Goal: Task Accomplishment & Management: Use online tool/utility

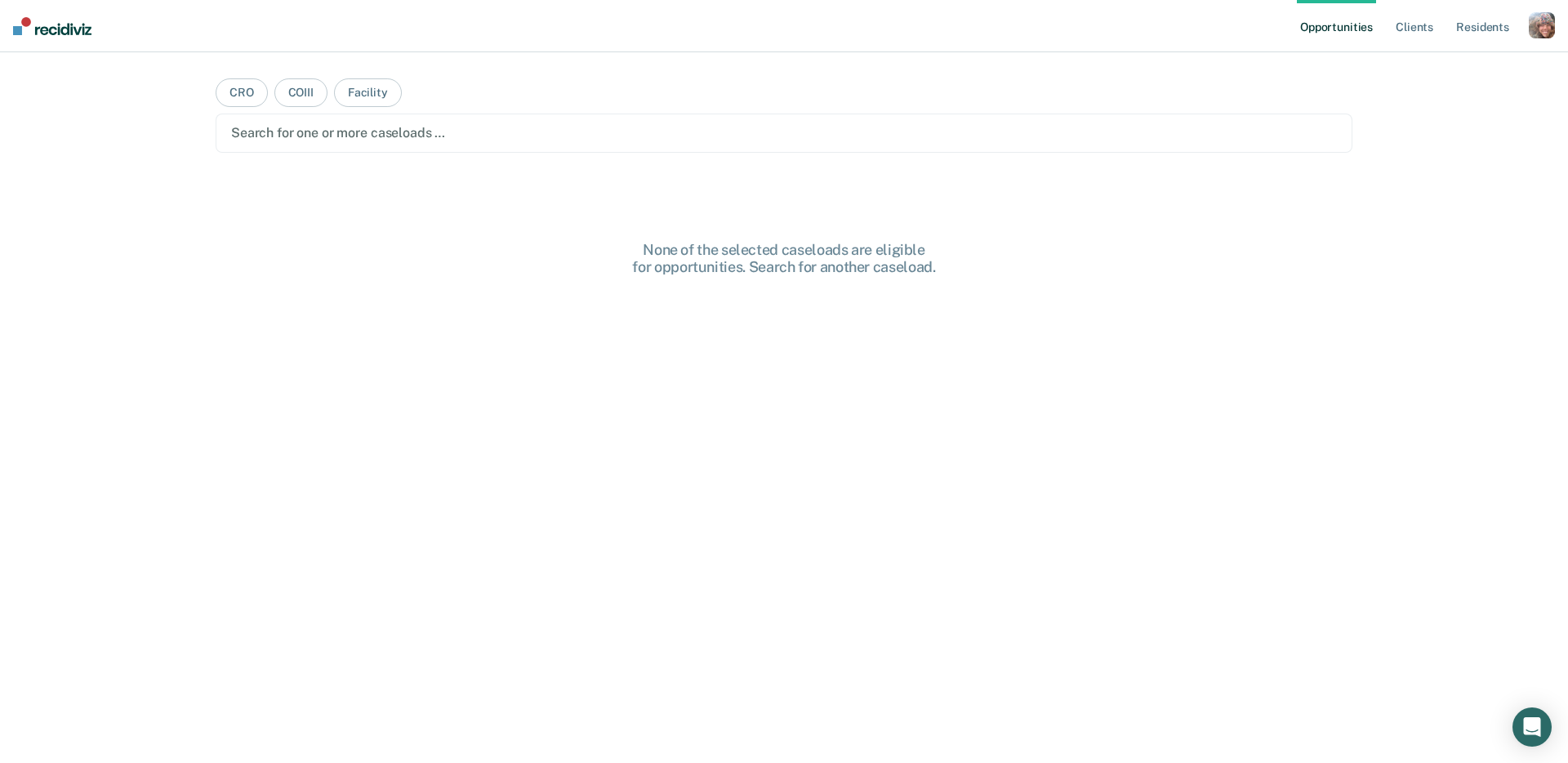
click at [1552, 35] on div "button" at bounding box center [1542, 25] width 26 height 26
click at [1438, 69] on link "Profile" at bounding box center [1477, 66] width 132 height 14
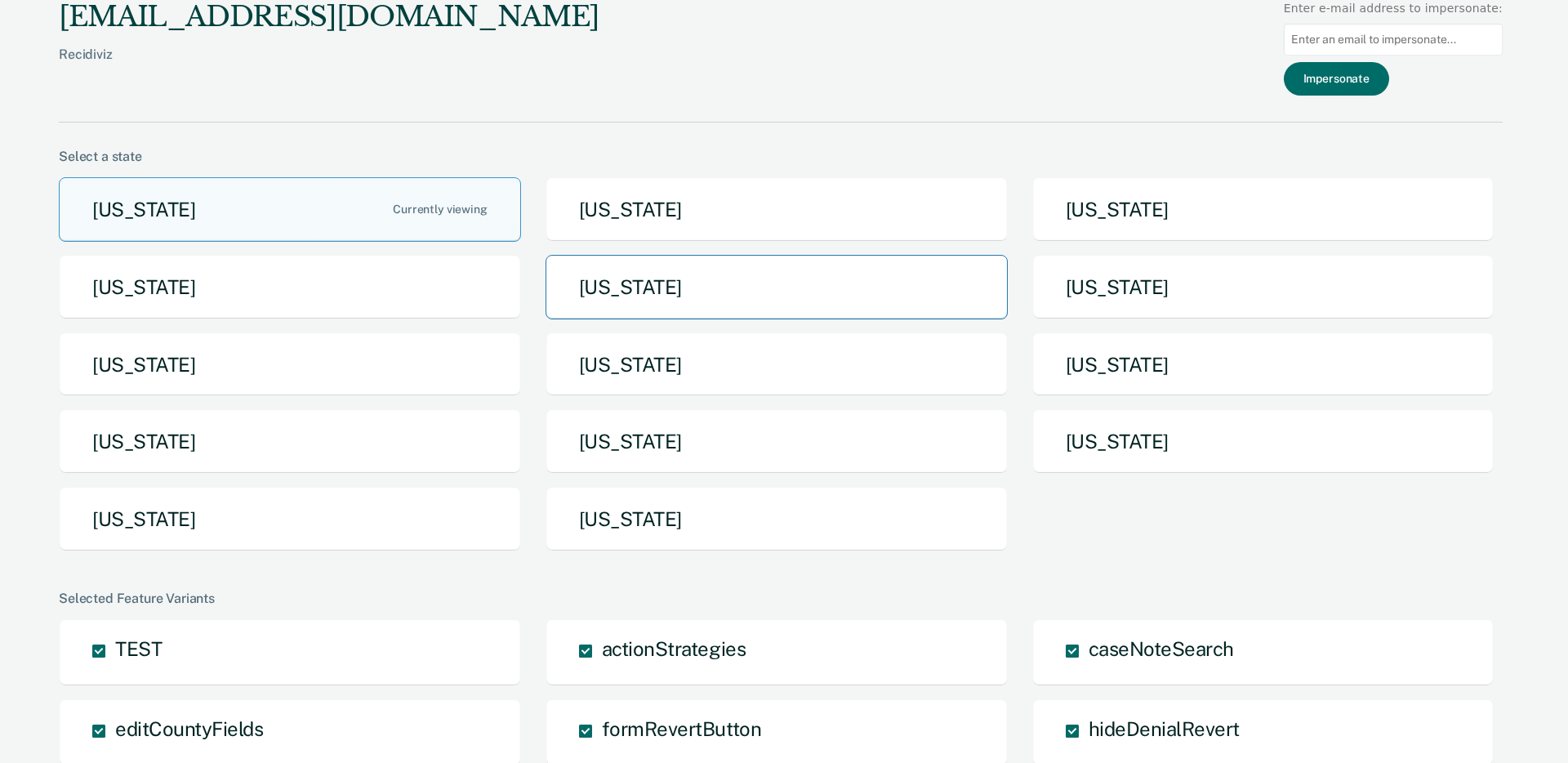
click at [821, 279] on button "[US_STATE]" at bounding box center [776, 287] width 462 height 65
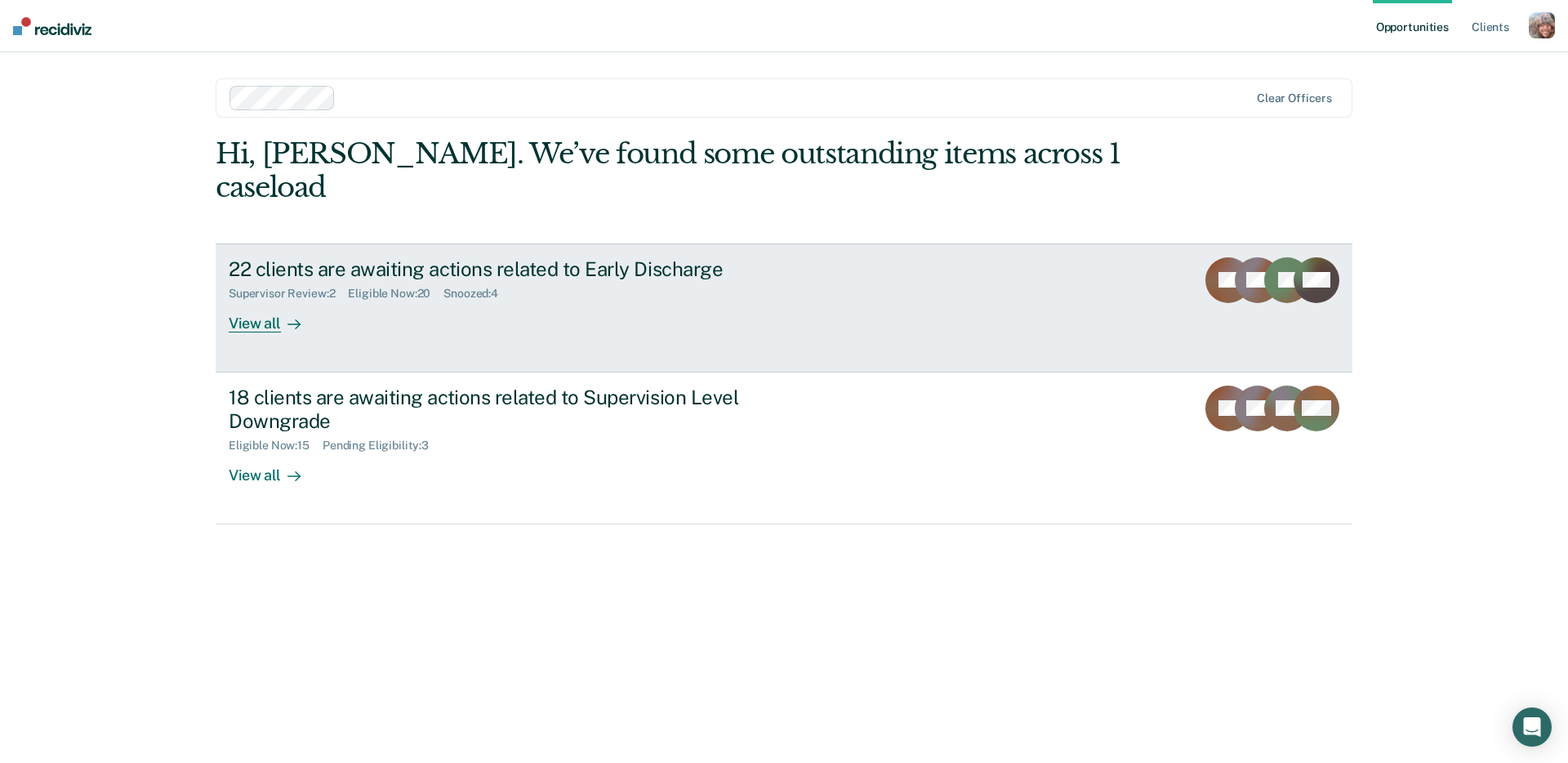
click at [624, 293] on div "22 clients are awaiting actions related to Early Discharge Supervisor Review : …" at bounding box center [535, 295] width 612 height 75
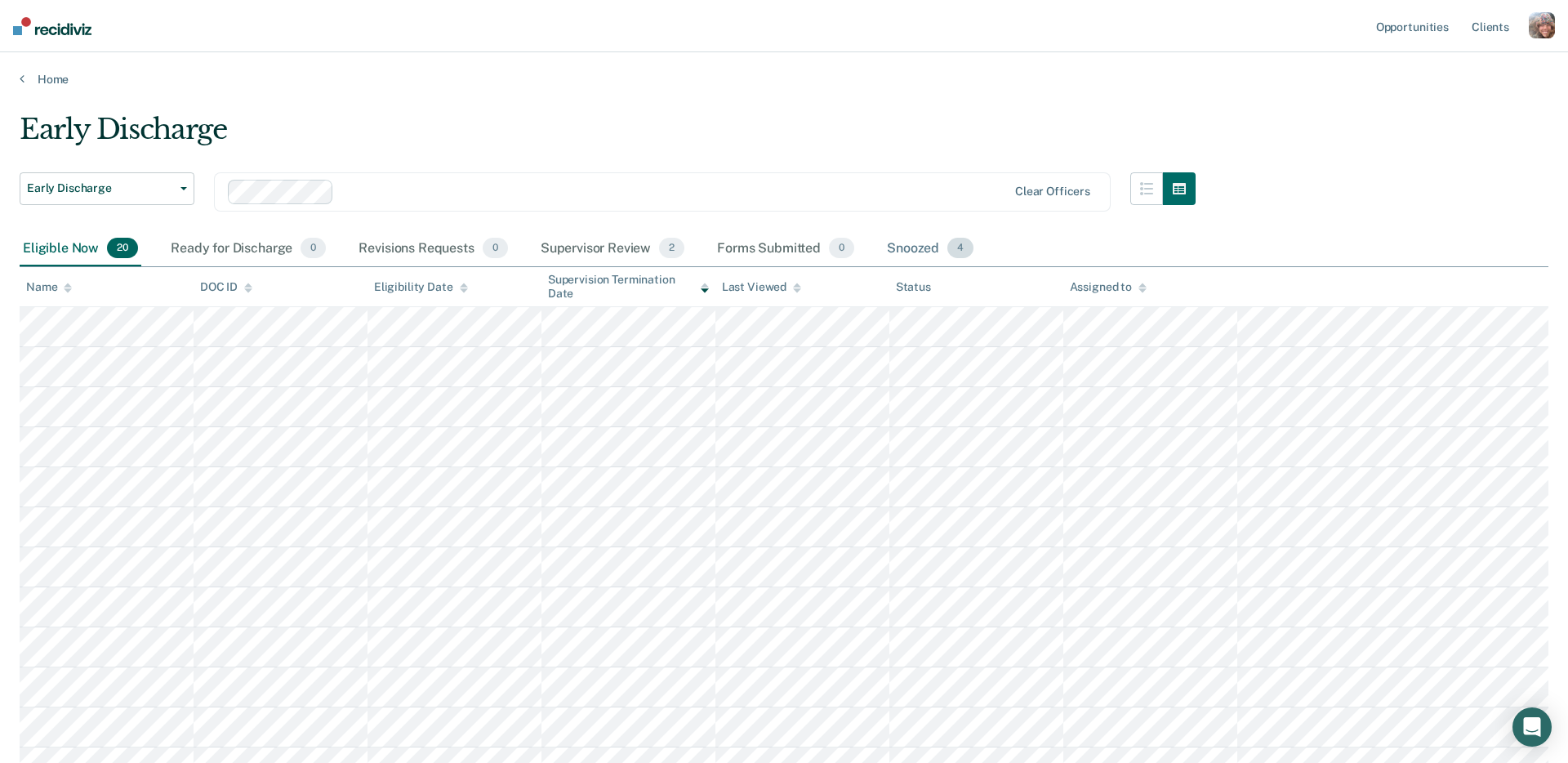
click at [906, 247] on div "Snoozed 4" at bounding box center [929, 249] width 93 height 36
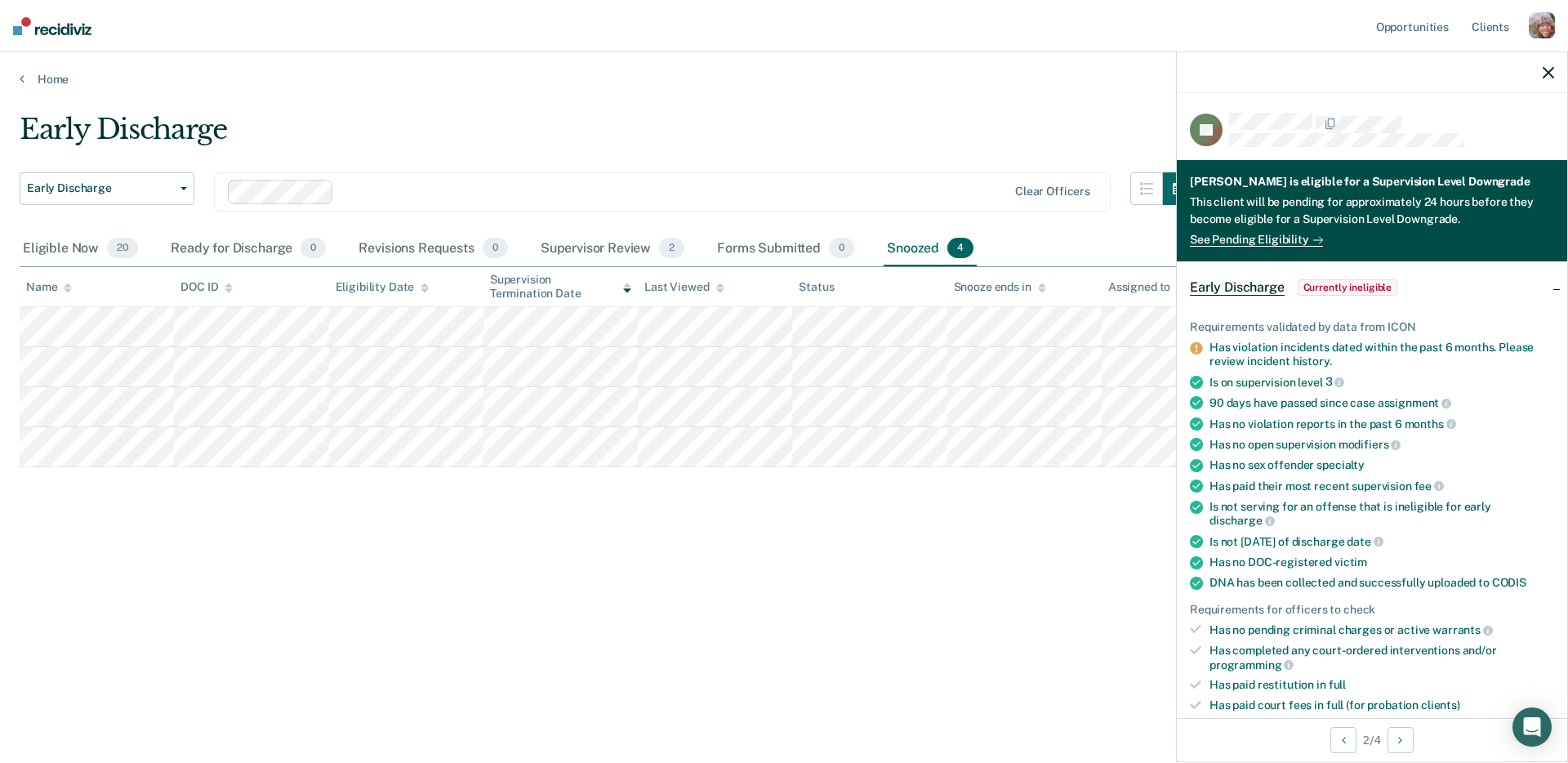
click at [1549, 68] on icon "button" at bounding box center [1548, 73] width 11 height 11
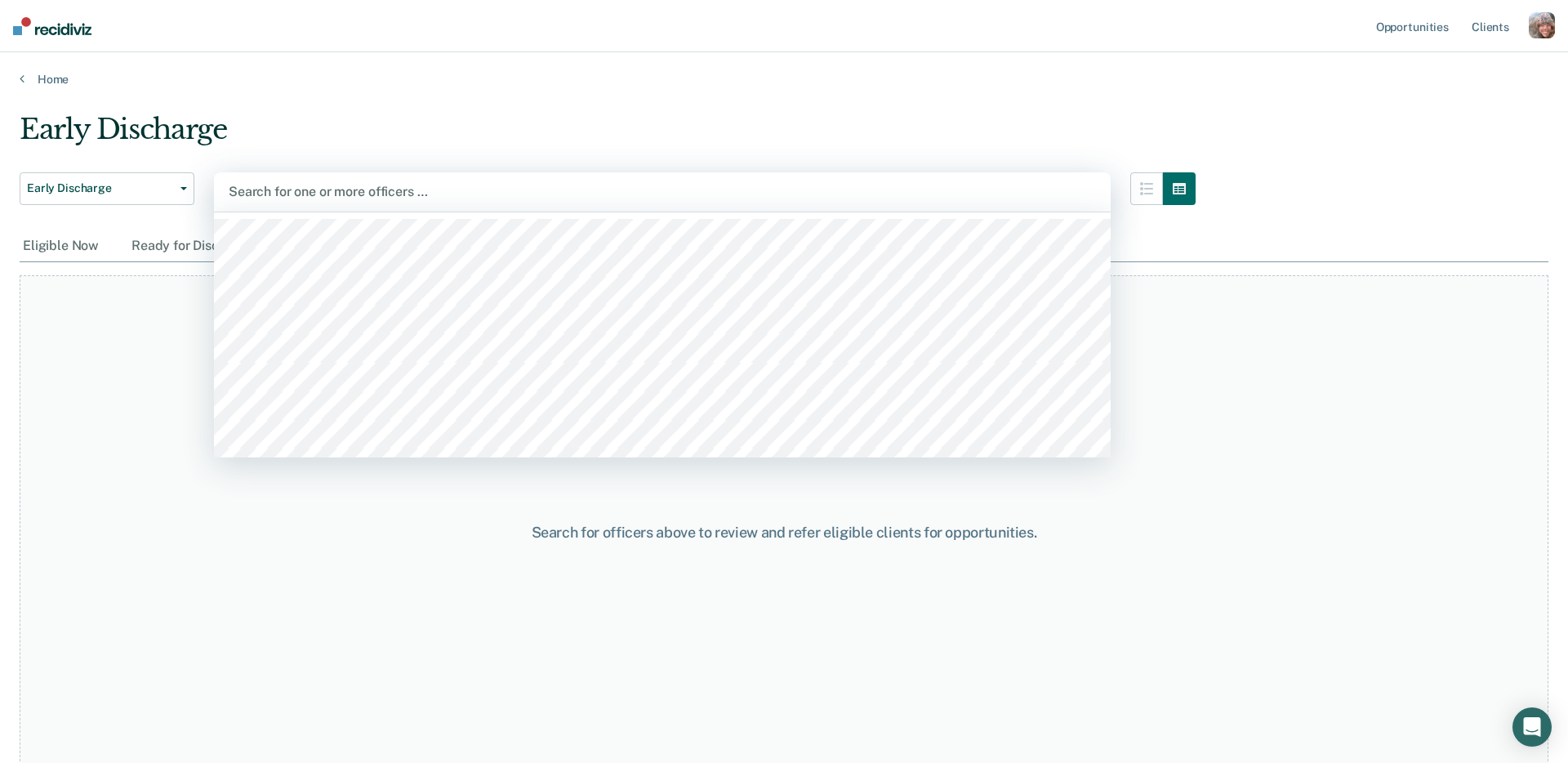
click at [341, 191] on div at bounding box center [662, 191] width 867 height 19
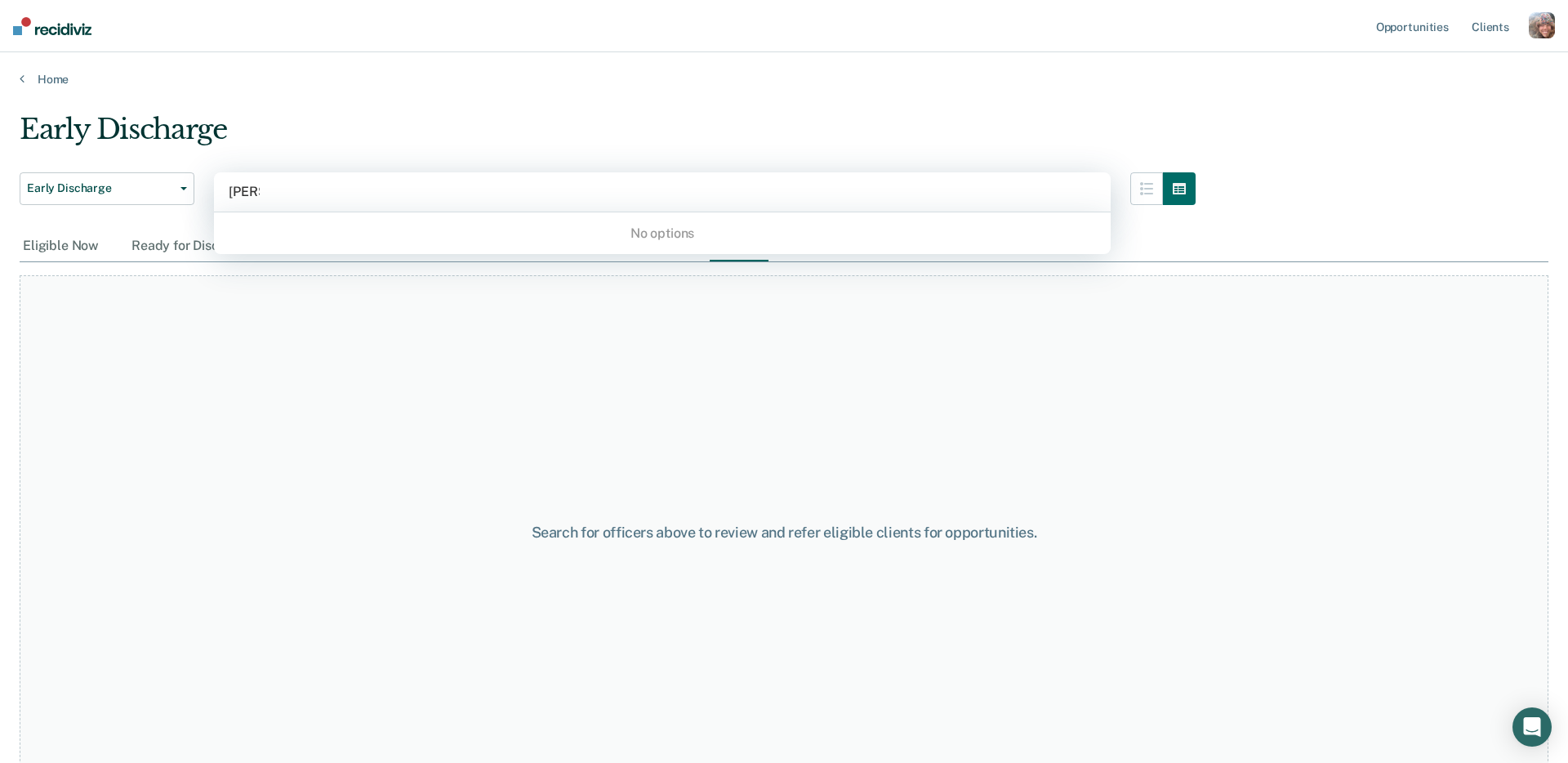
type input "van"
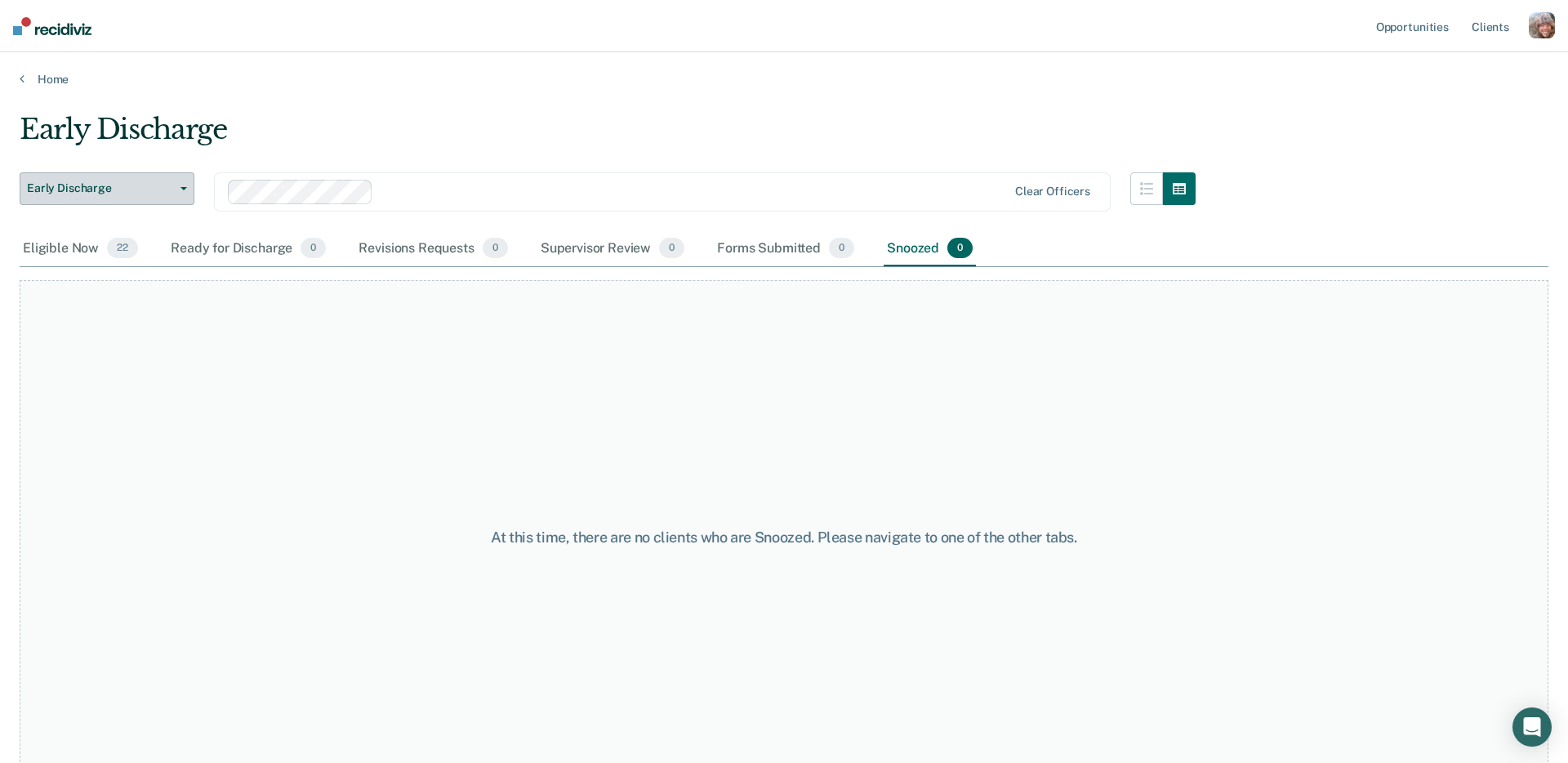
click at [107, 182] on span "Early Discharge" at bounding box center [101, 188] width 147 height 14
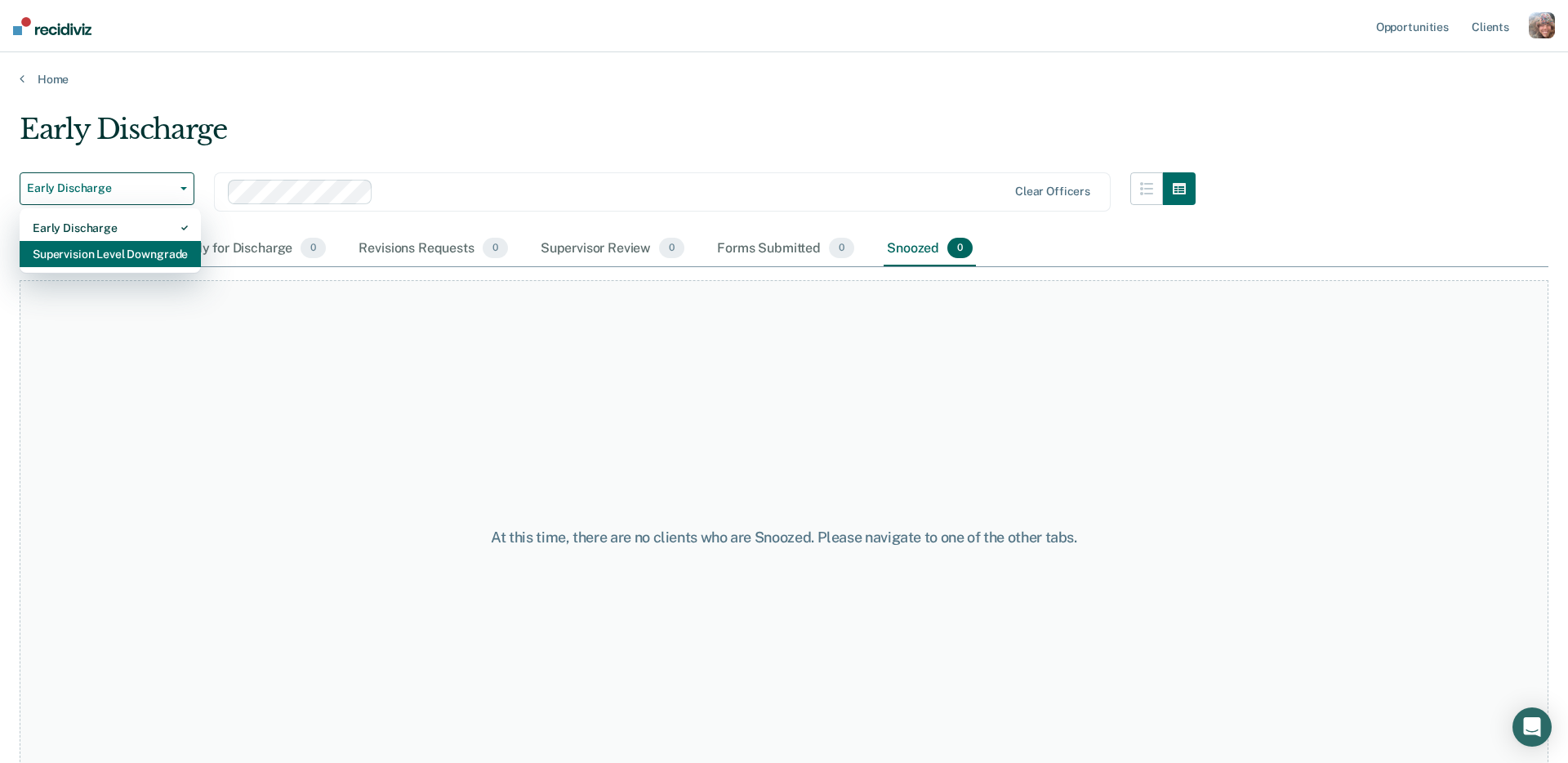
click at [99, 248] on div "Supervision Level Downgrade" at bounding box center [110, 254] width 155 height 26
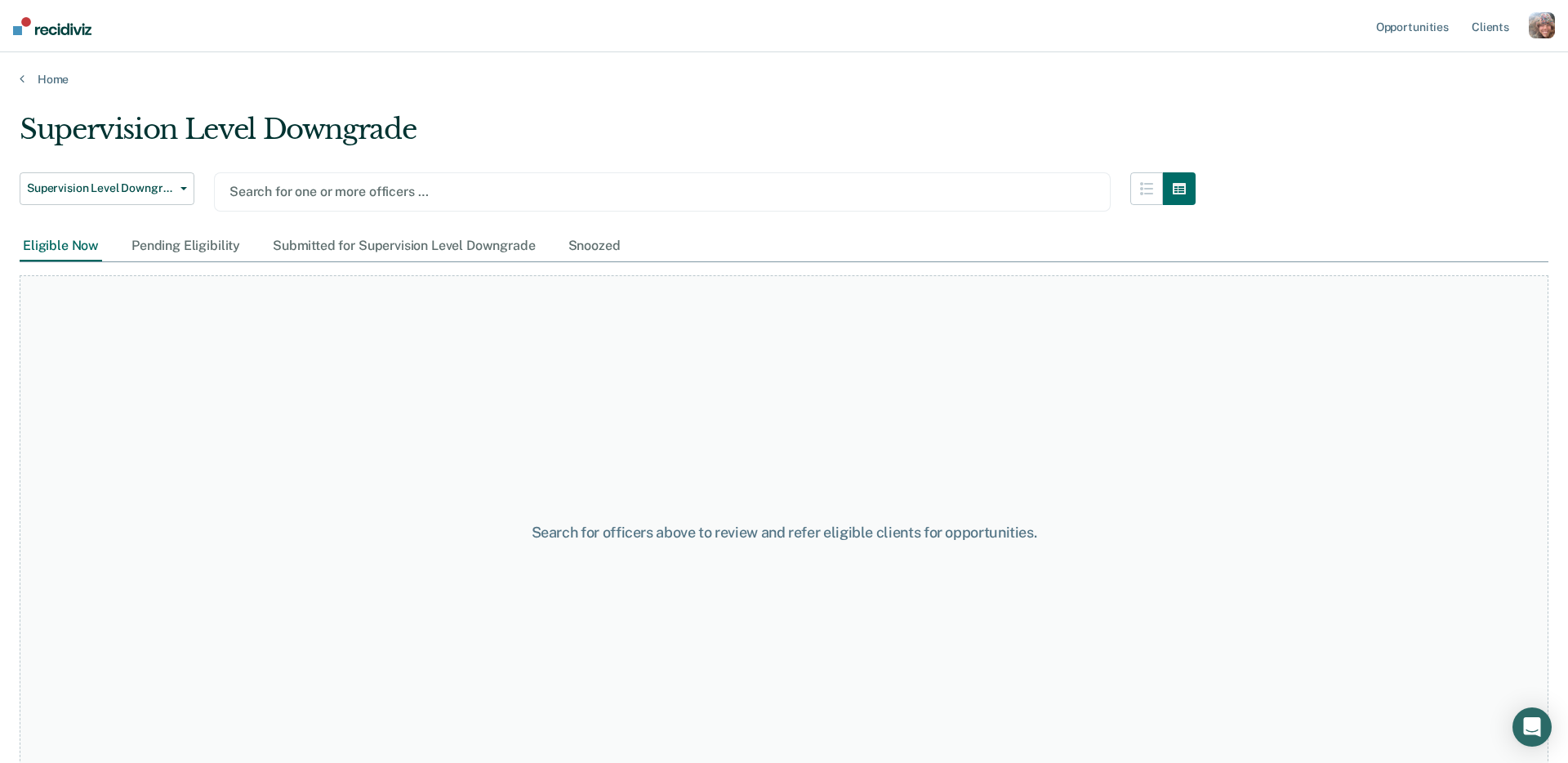
click at [458, 188] on div at bounding box center [662, 191] width 865 height 19
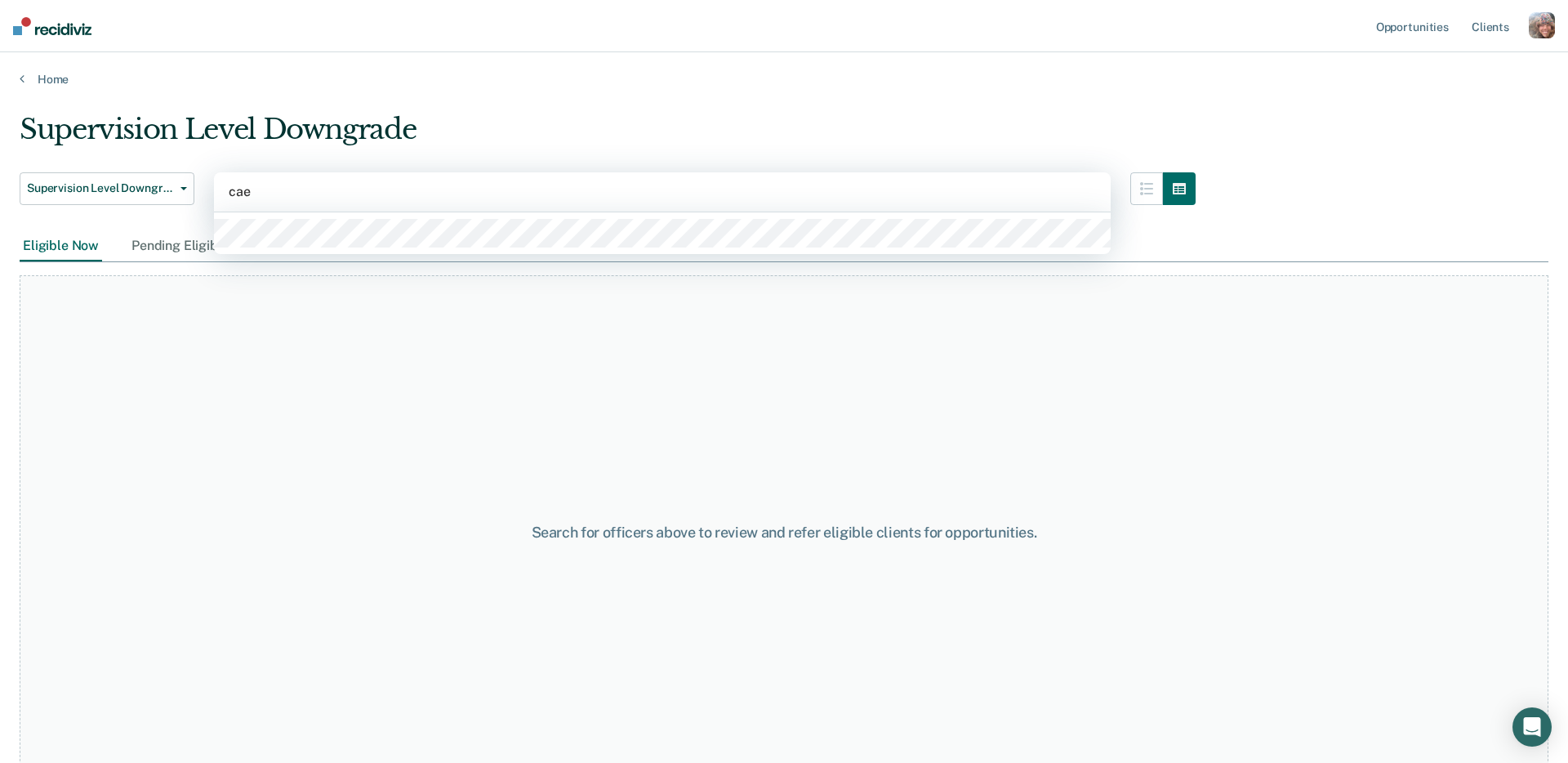
type input "caes"
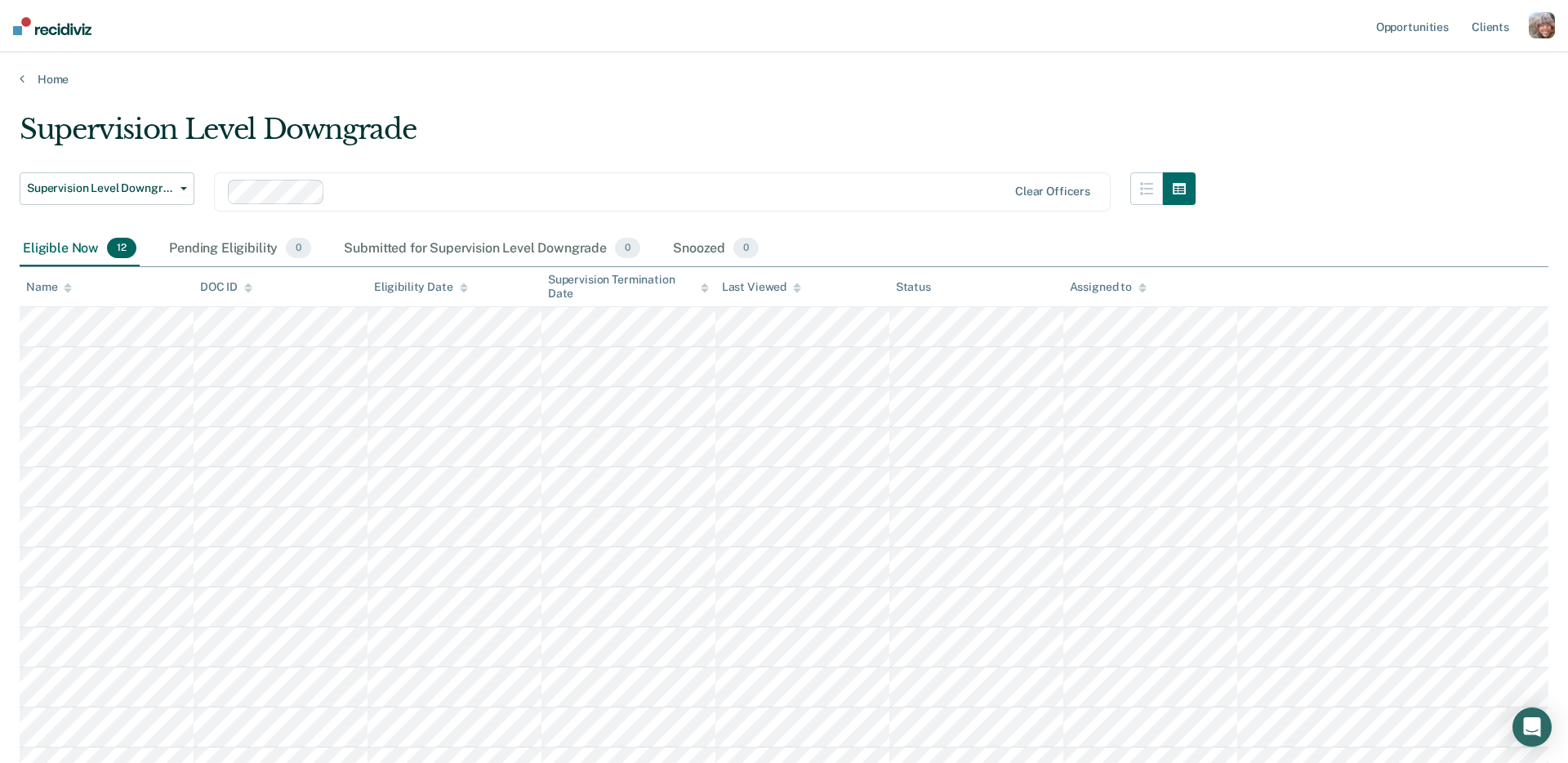
click at [784, 121] on div "Supervision Level Downgrade" at bounding box center [607, 136] width 1176 height 46
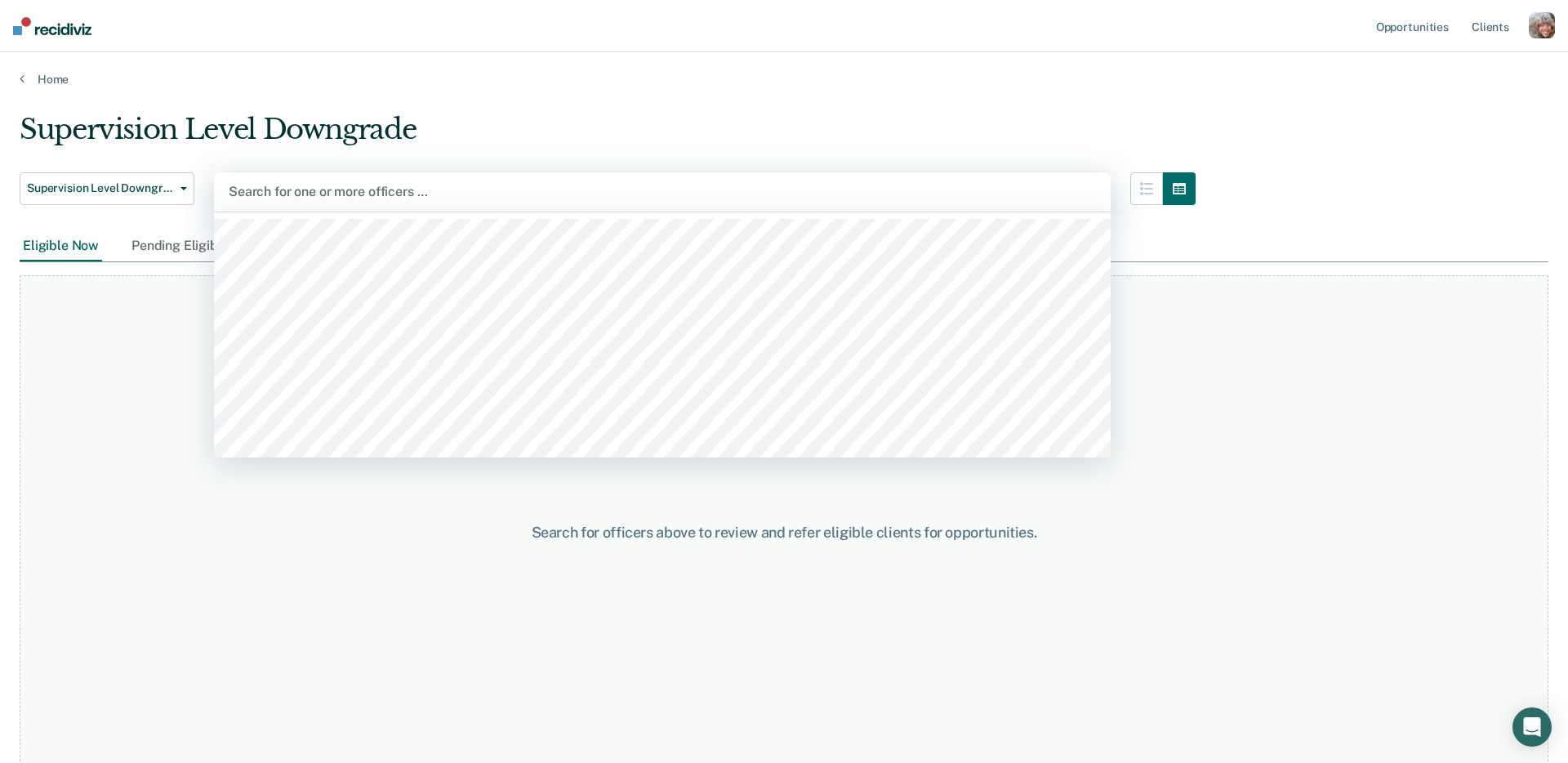
click at [330, 192] on div at bounding box center [662, 191] width 867 height 19
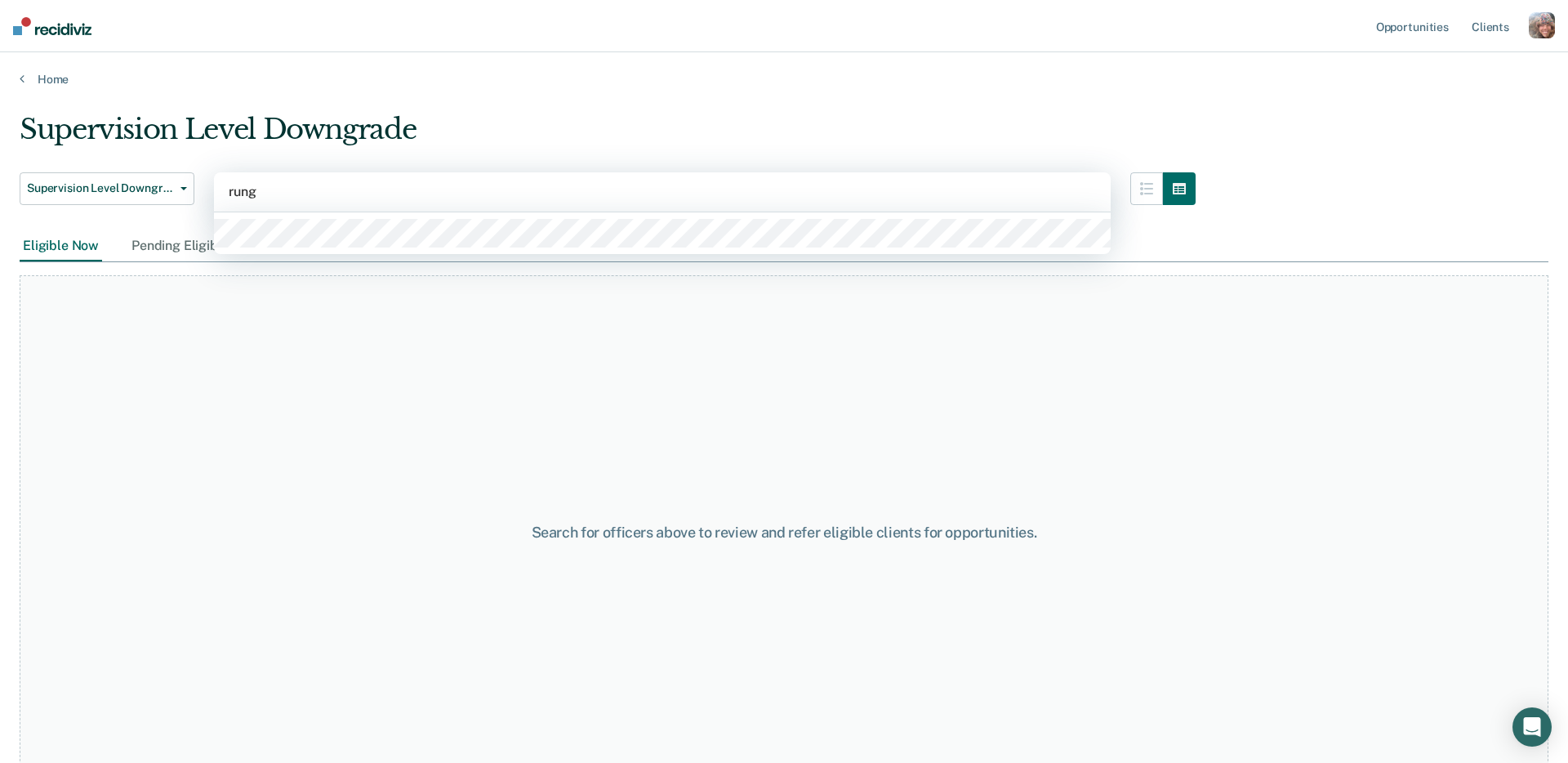
type input "runge"
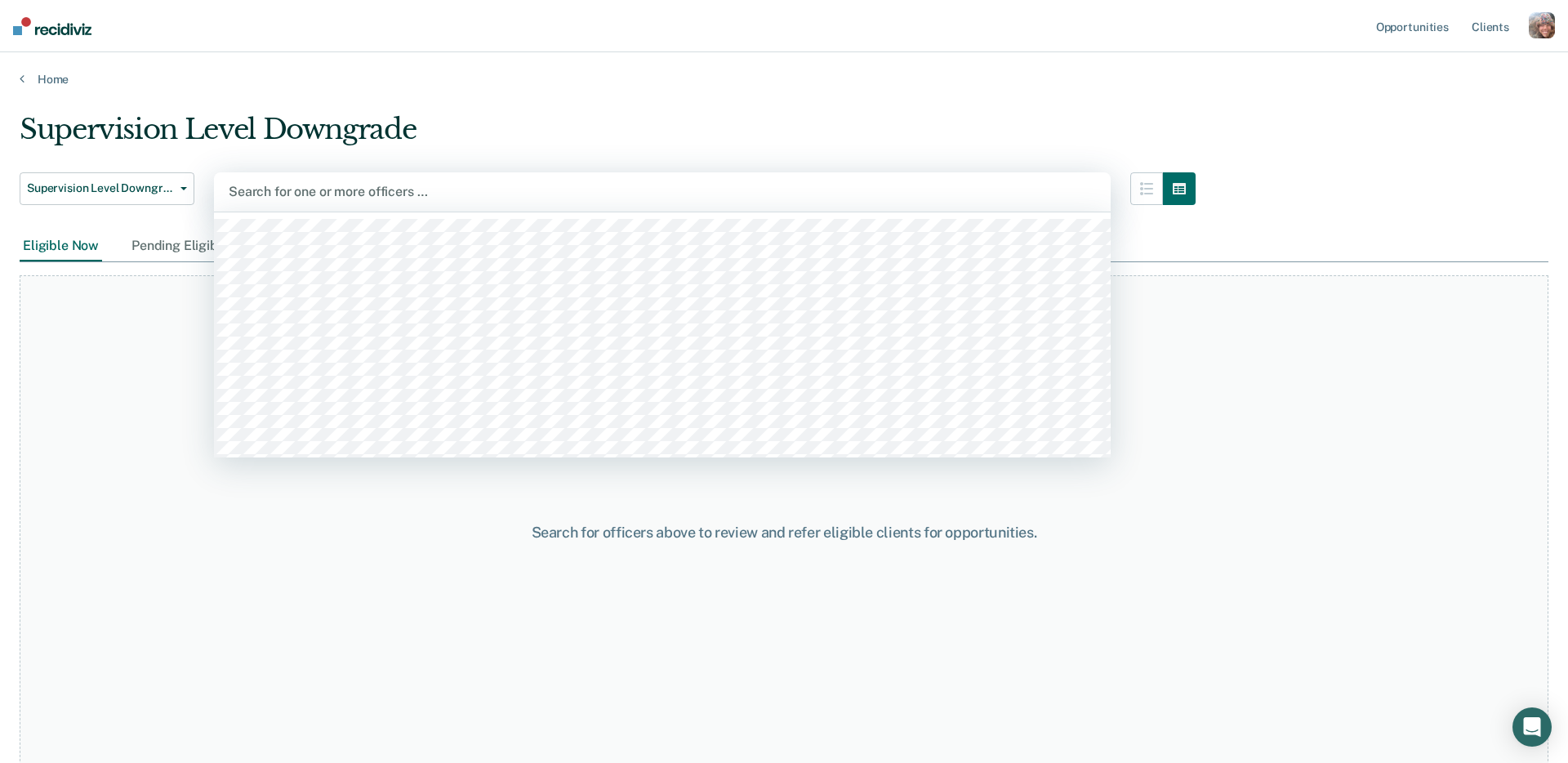
click at [340, 192] on div at bounding box center [662, 191] width 867 height 19
type input "reeg"
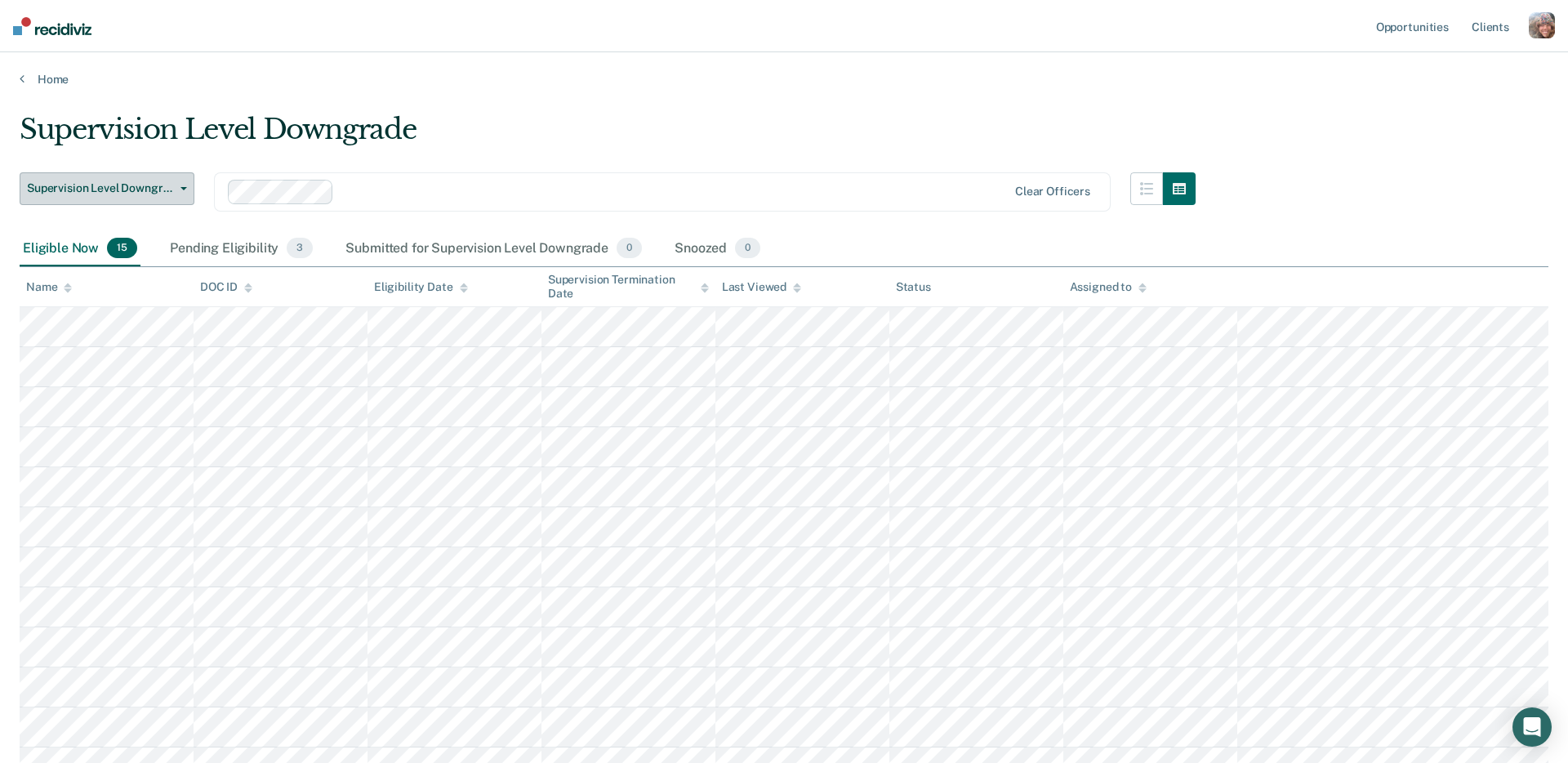
click at [156, 188] on span "Supervision Level Downgrade" at bounding box center [101, 188] width 147 height 14
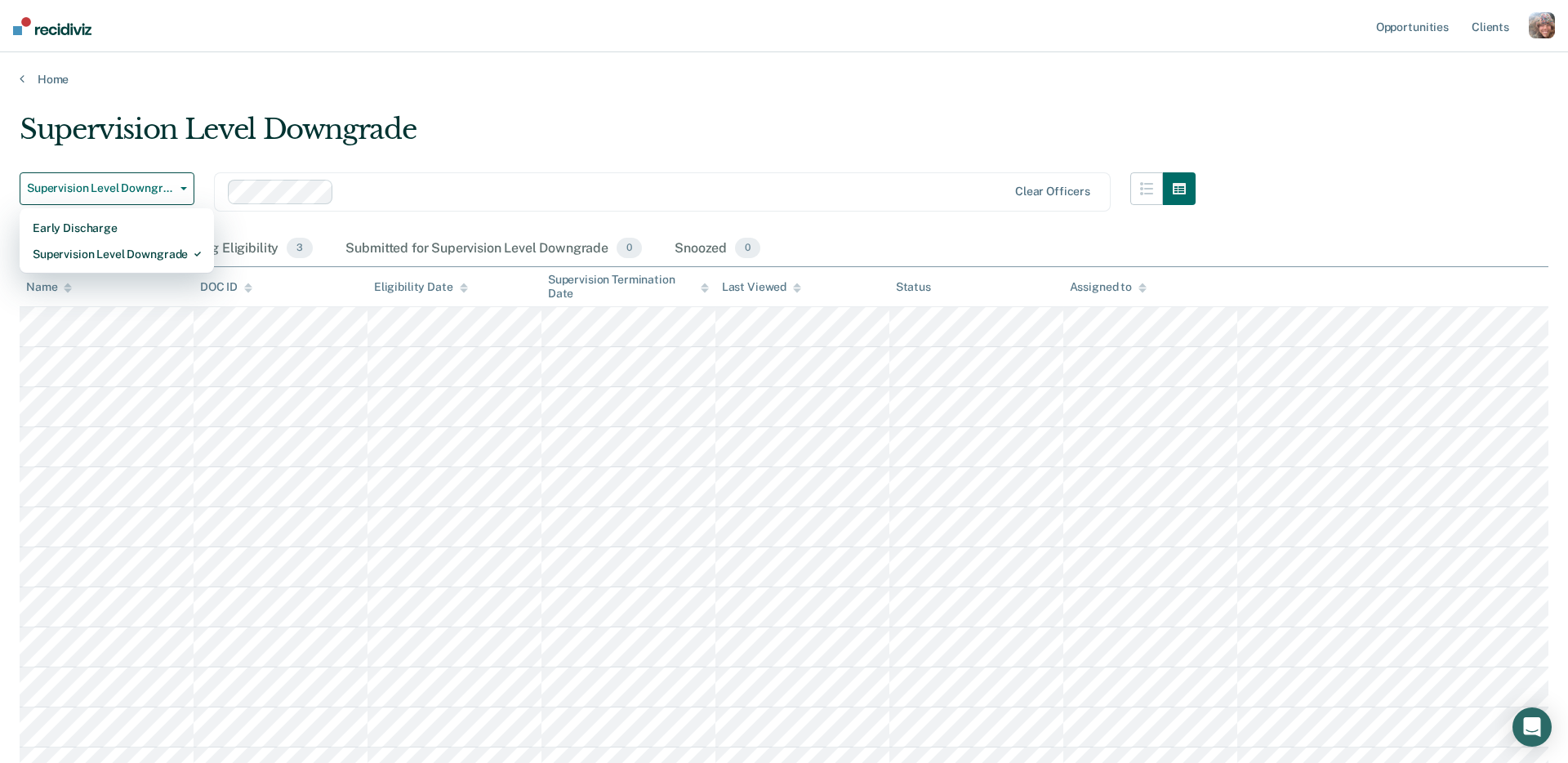
click at [514, 68] on div "Home" at bounding box center [784, 69] width 1568 height 34
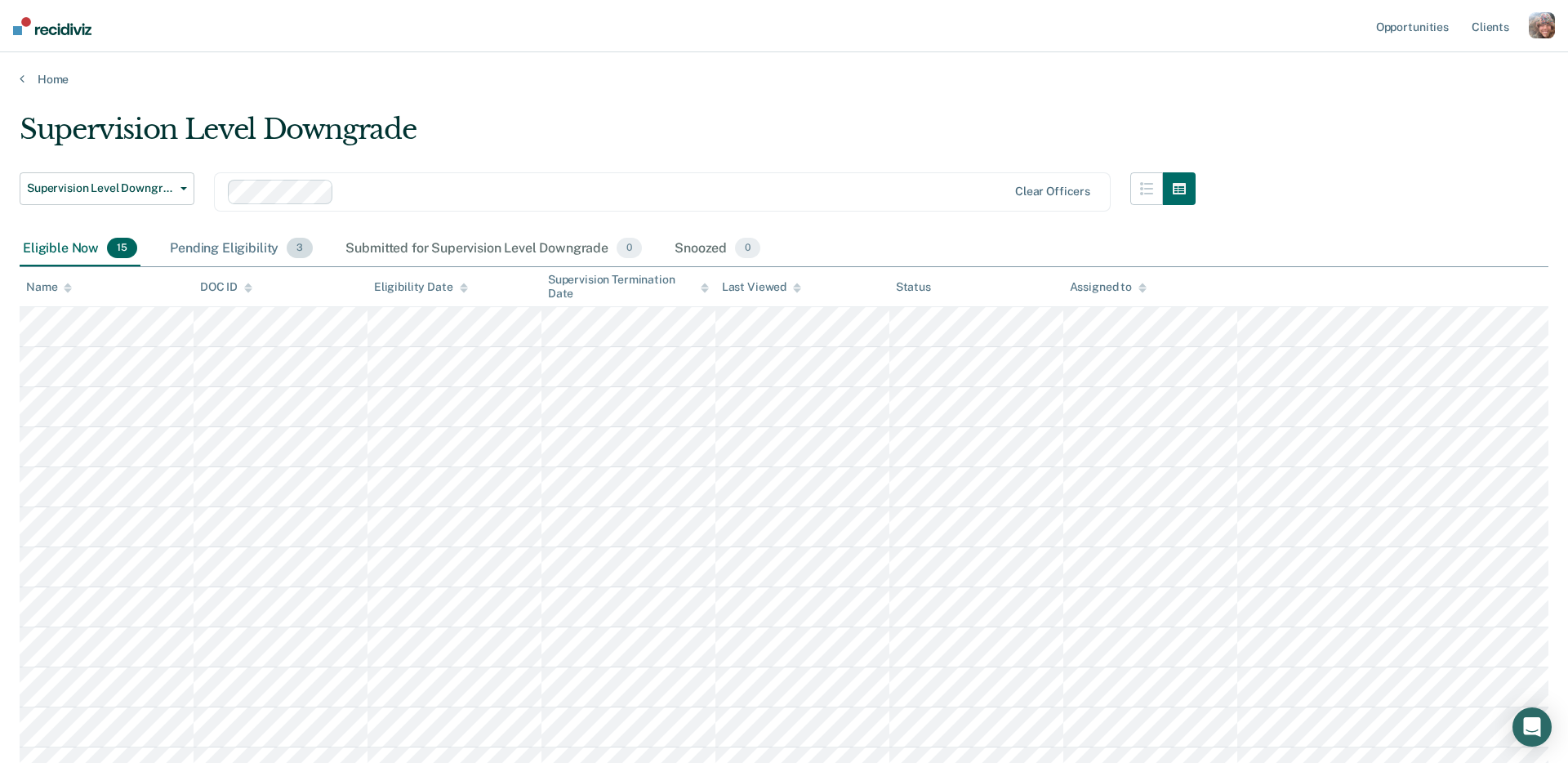
click at [241, 250] on div "Pending Eligibility 3" at bounding box center [241, 249] width 150 height 36
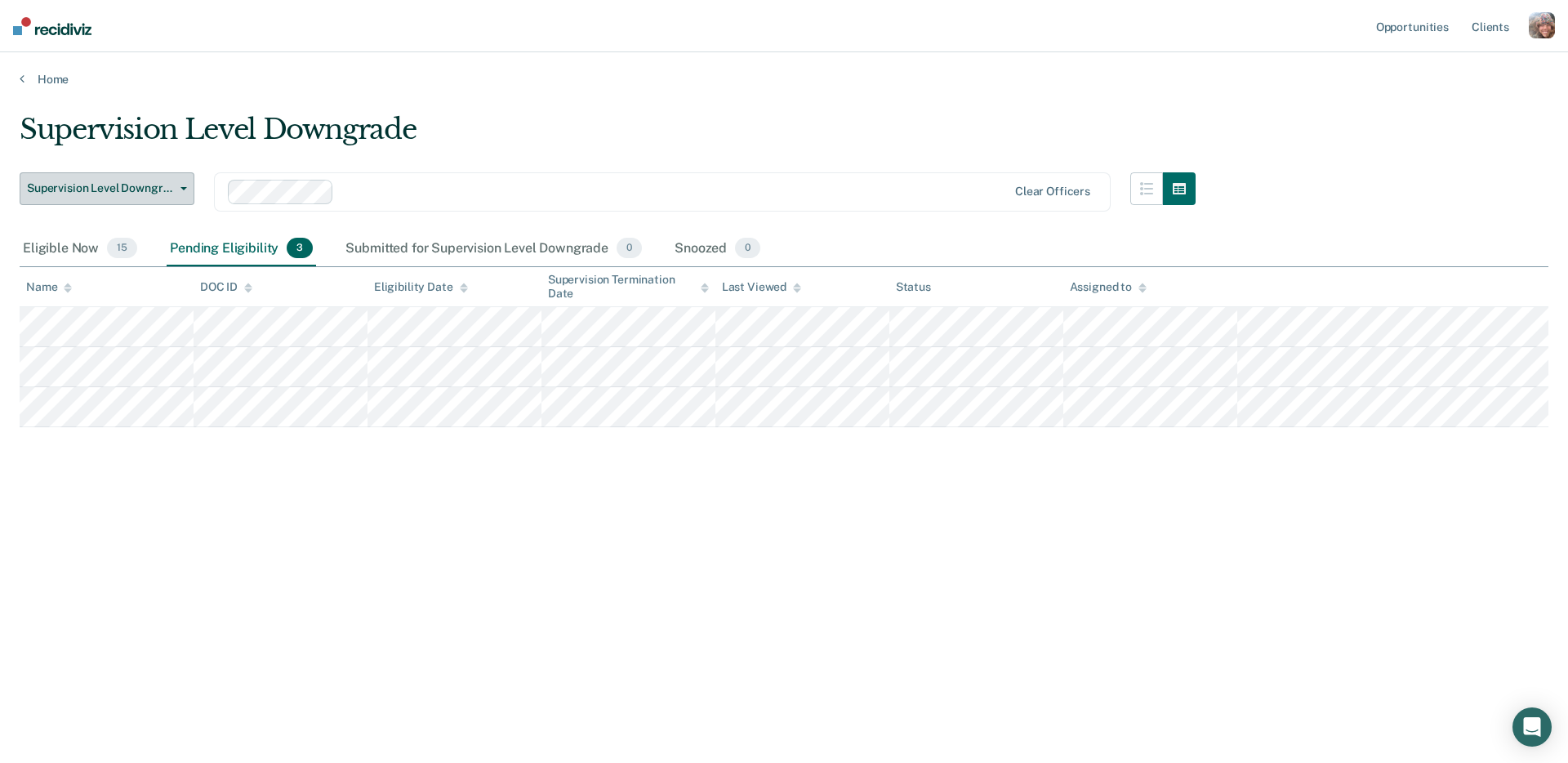
click at [107, 192] on span "Supervision Level Downgrade" at bounding box center [101, 188] width 147 height 14
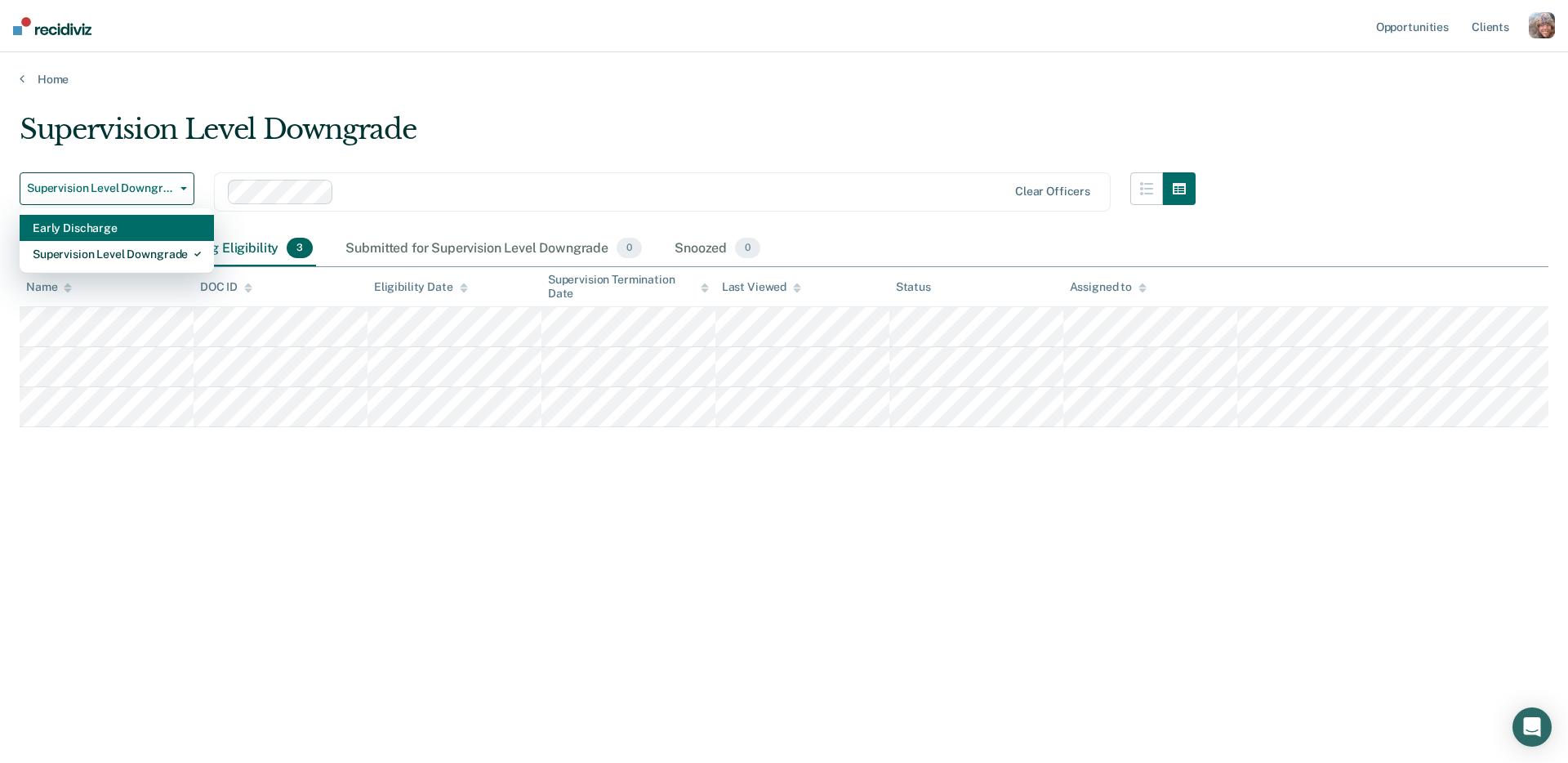
click at [93, 229] on div "Early Discharge" at bounding box center [117, 228] width 169 height 26
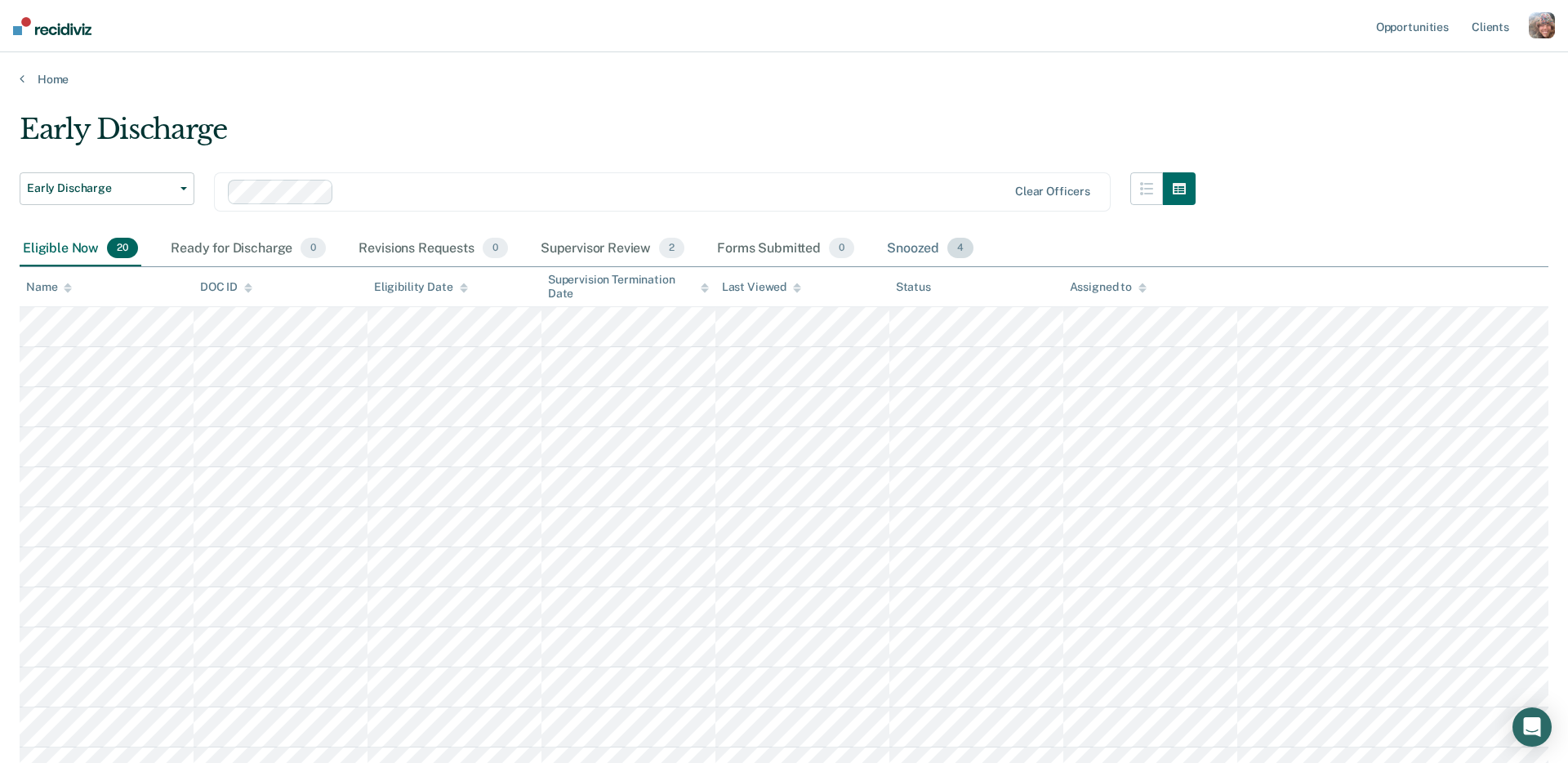
click at [911, 248] on div "Snoozed 4" at bounding box center [929, 249] width 93 height 36
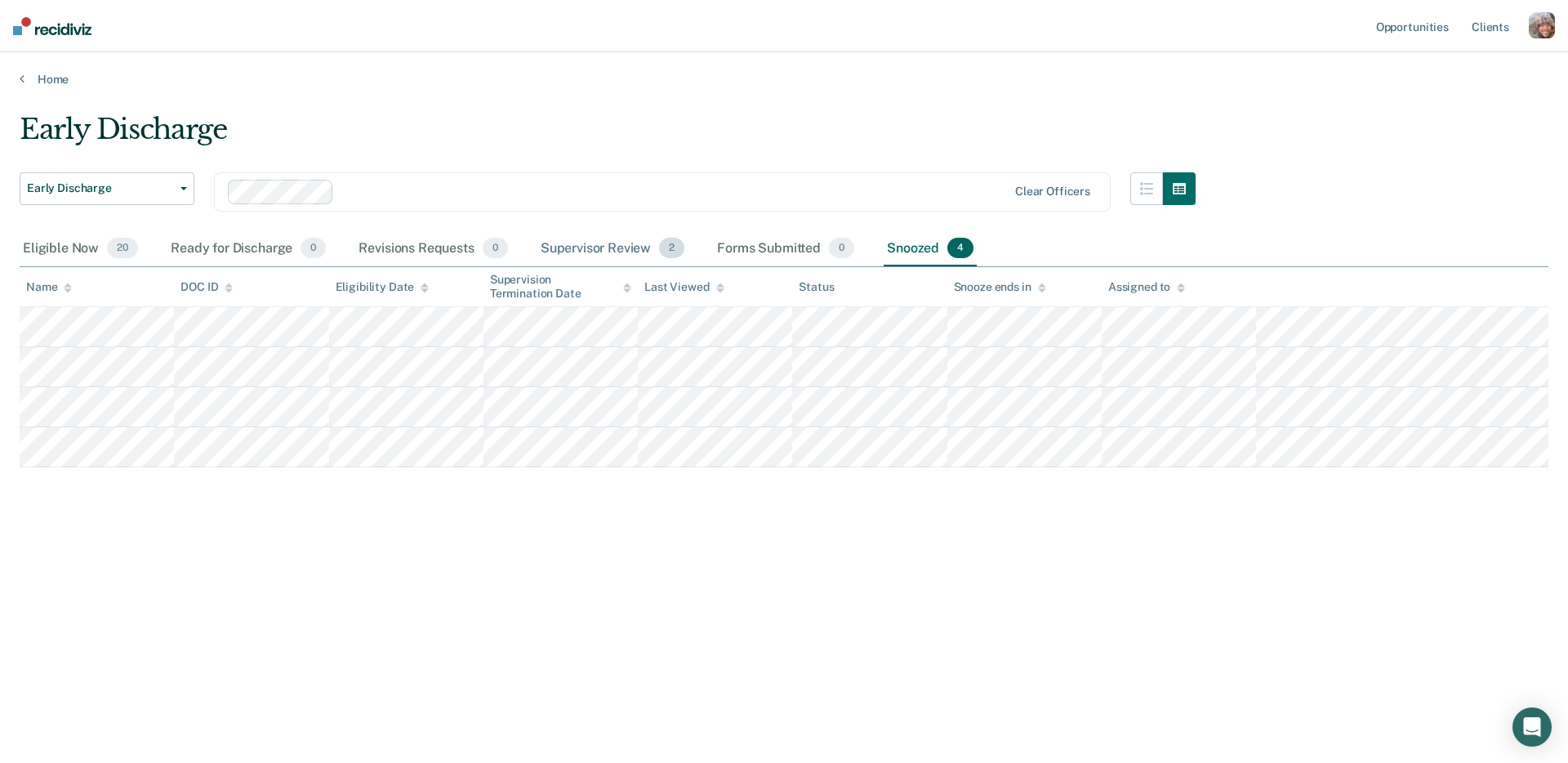
click at [610, 243] on div "Supervisor Review 2" at bounding box center [613, 249] width 151 height 36
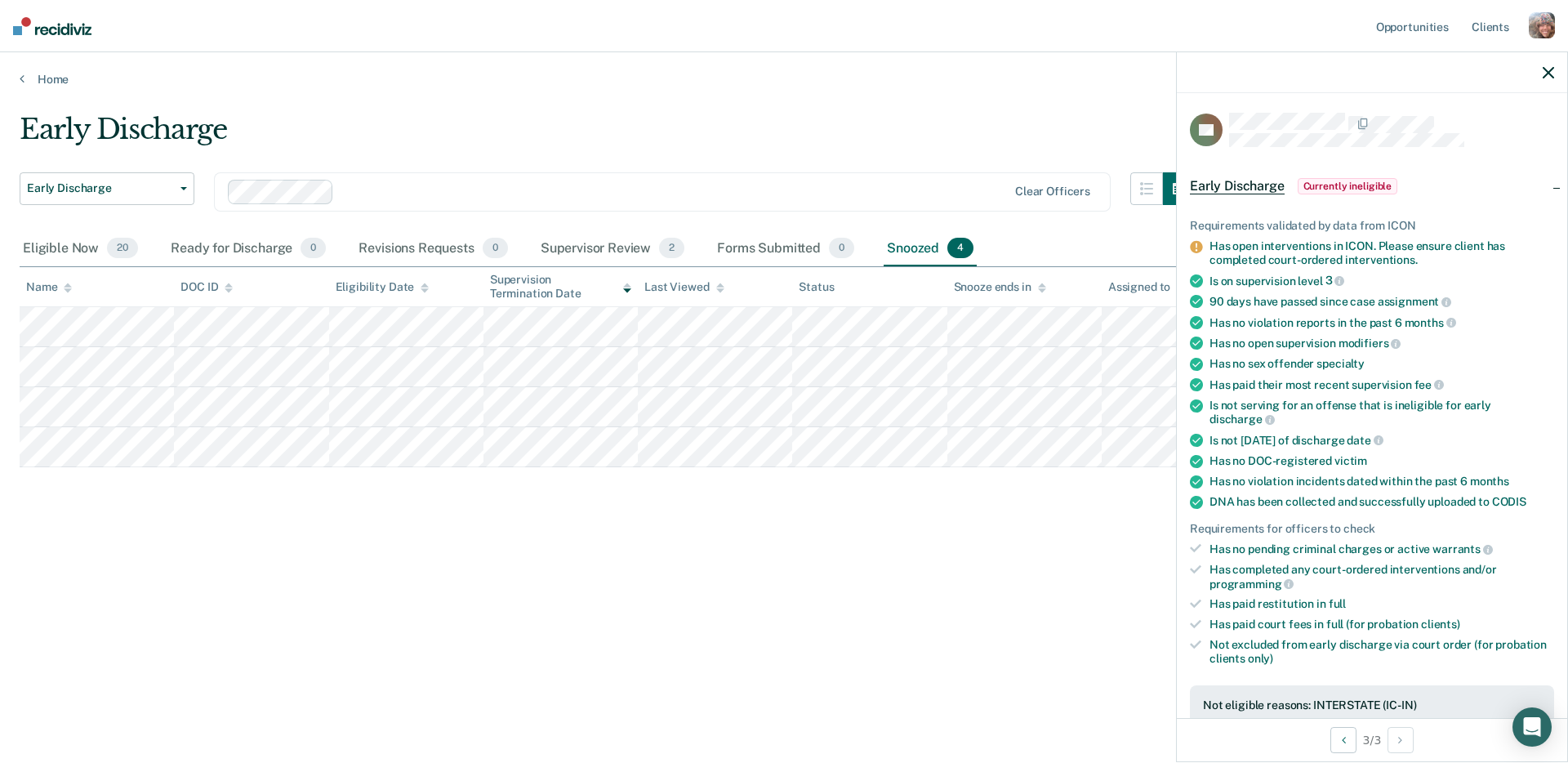
click at [968, 71] on div "Home" at bounding box center [784, 69] width 1568 height 34
click at [166, 193] on span "Early Discharge" at bounding box center [101, 188] width 147 height 14
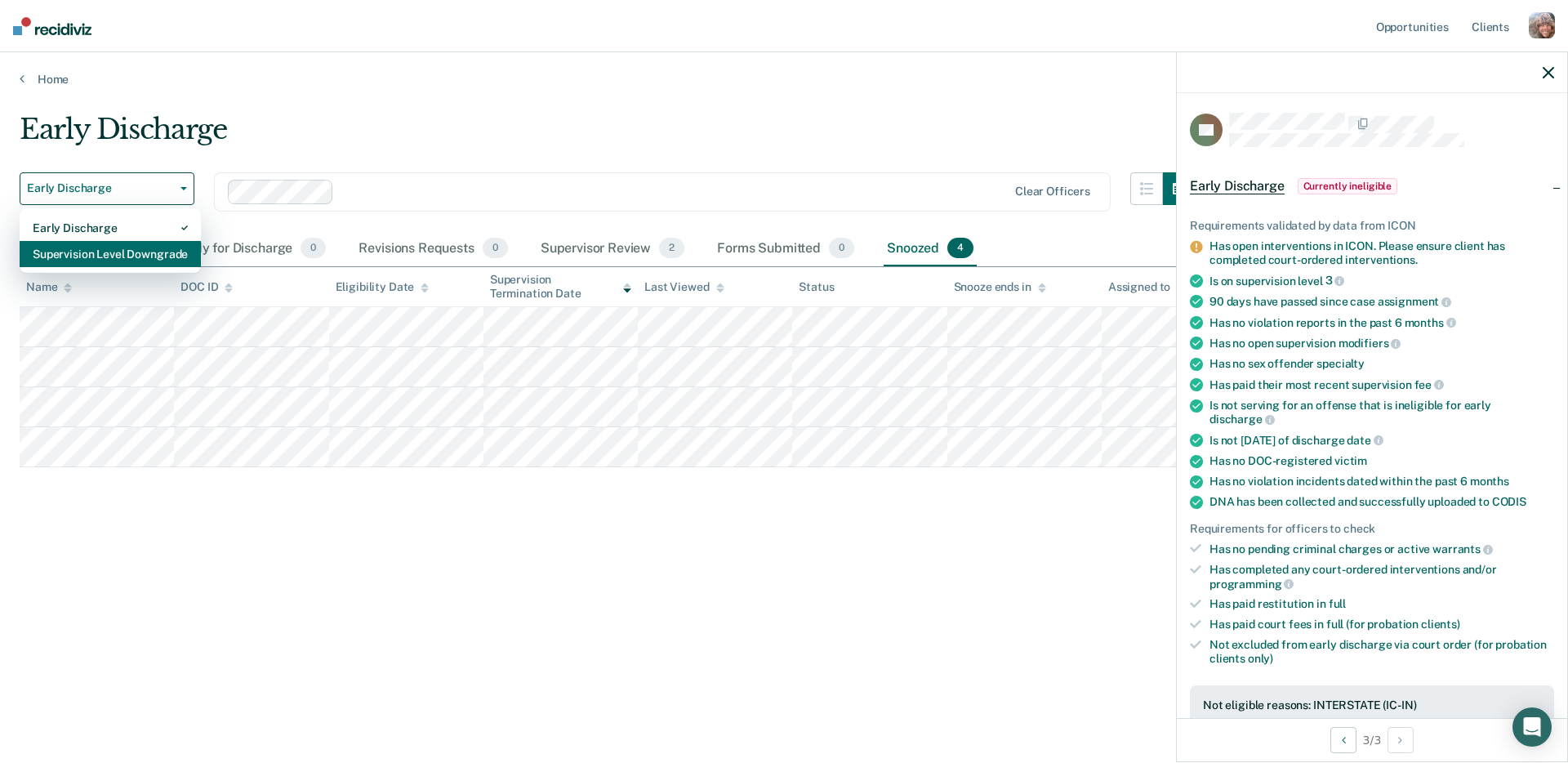
click at [132, 258] on div "Supervision Level Downgrade" at bounding box center [110, 254] width 155 height 26
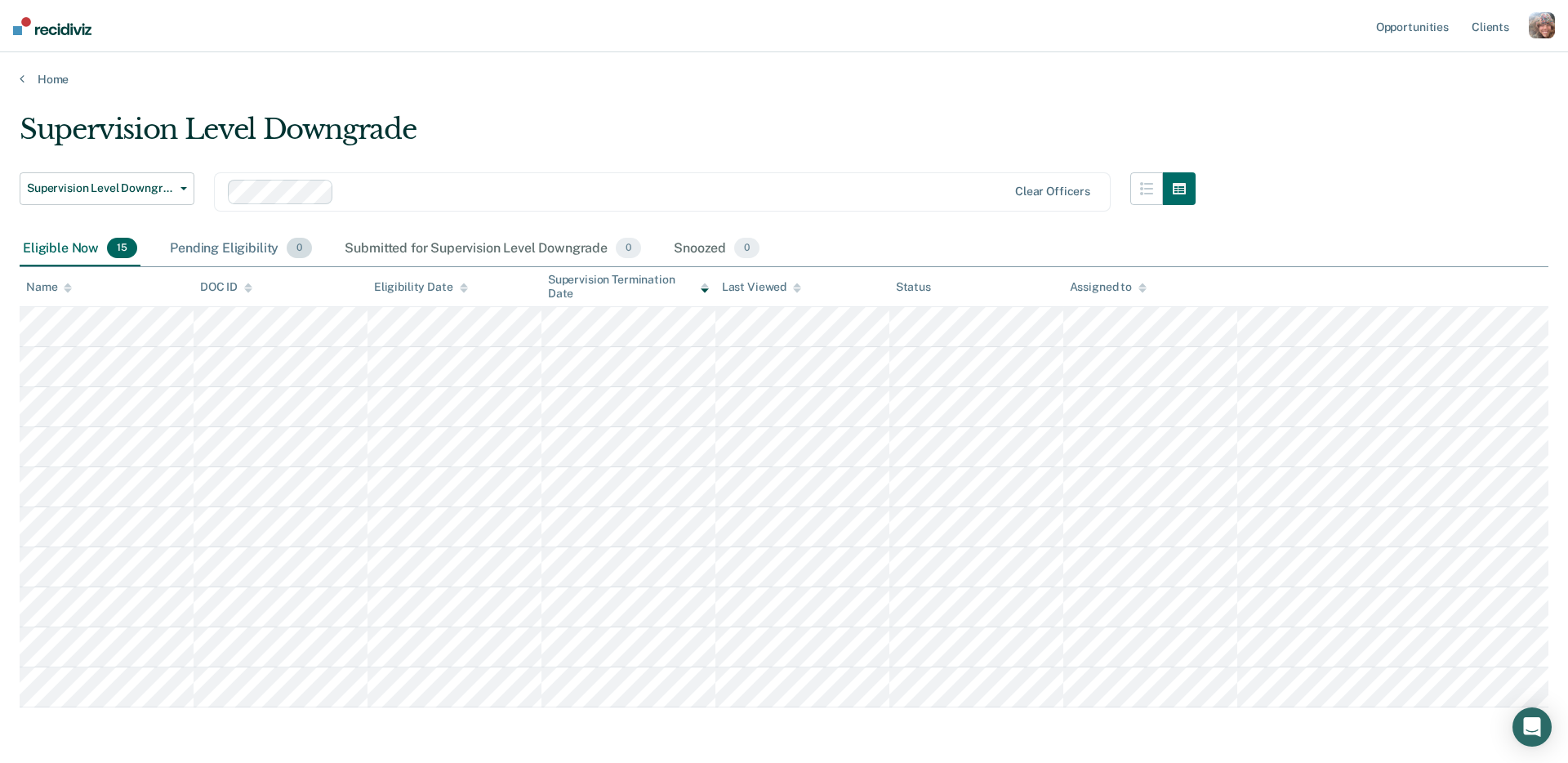
click at [230, 249] on div "Pending Eligibility 0" at bounding box center [241, 249] width 149 height 36
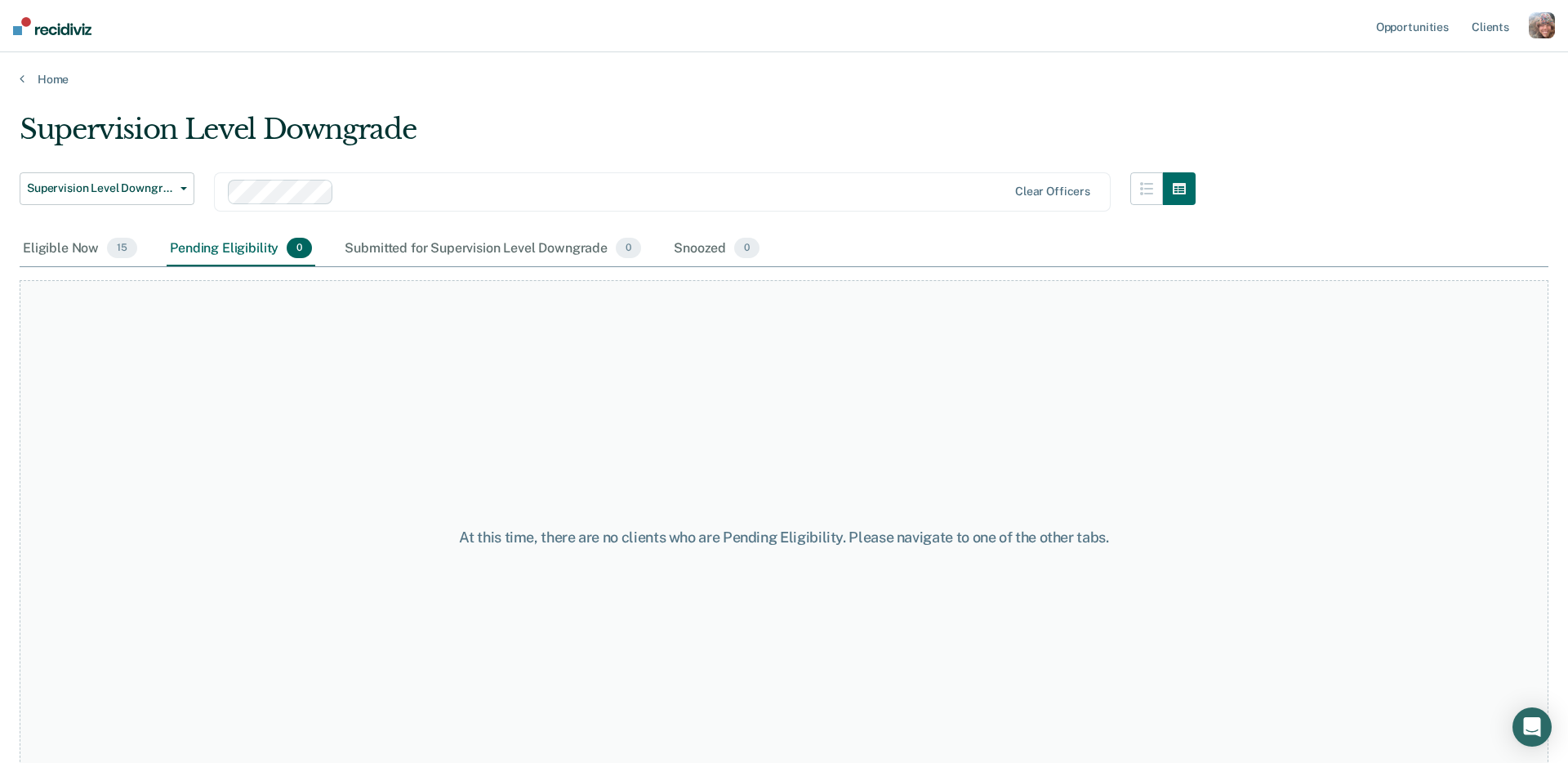
scroll to position [2, 0]
click at [470, 65] on div "Home" at bounding box center [784, 68] width 1568 height 34
click at [380, 124] on div "Supervision Level Downgrade" at bounding box center [607, 134] width 1176 height 46
click at [380, 124] on div "Supervision Level Downgrade" at bounding box center [607, 135] width 1176 height 46
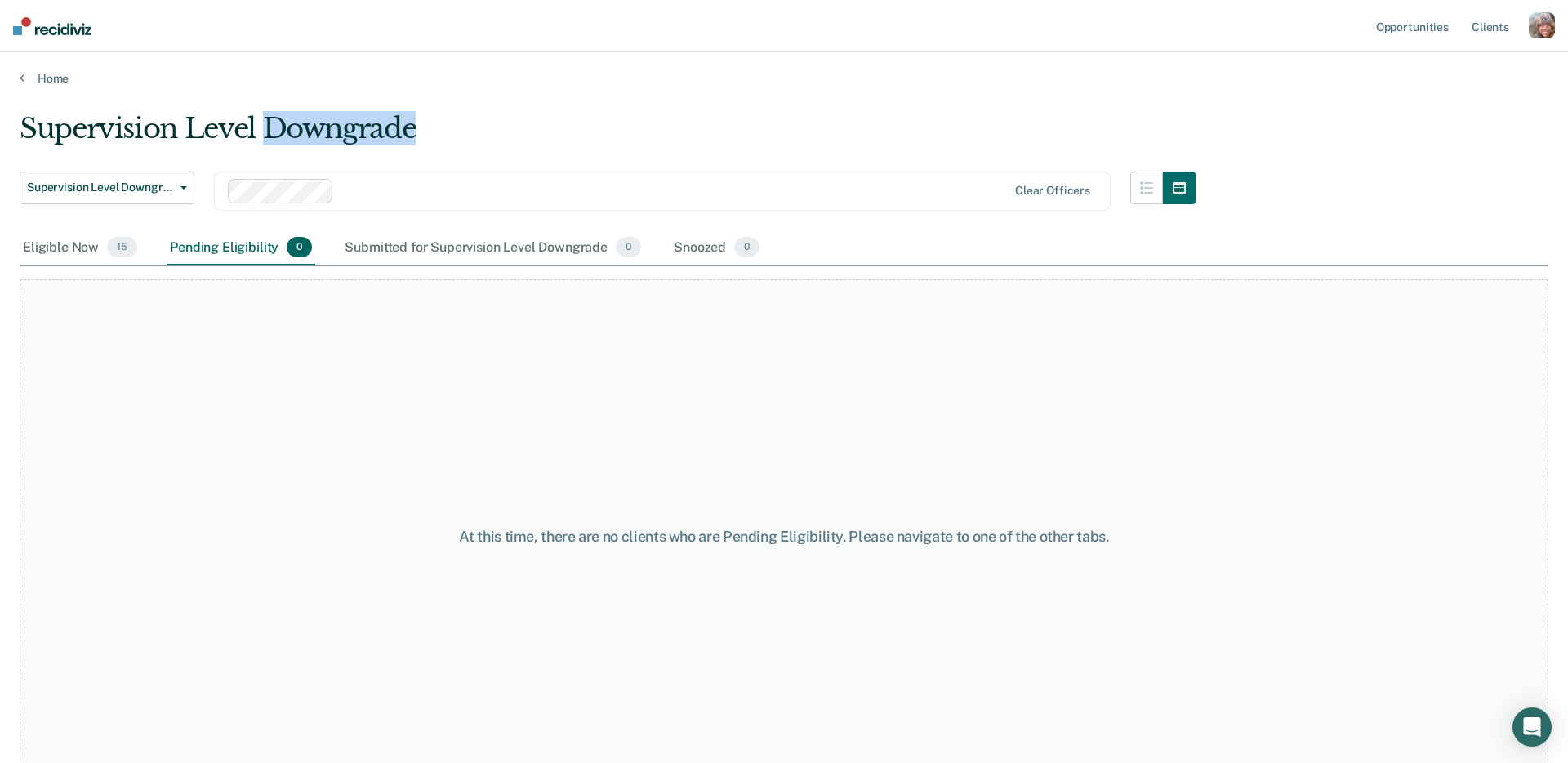
drag, startPoint x: 435, startPoint y: 122, endPoint x: 299, endPoint y: 137, distance: 136.8
click at [435, 122] on div "Supervision Level Downgrade" at bounding box center [607, 135] width 1176 height 46
click at [158, 187] on span "Supervision Level Downgrade" at bounding box center [101, 187] width 147 height 14
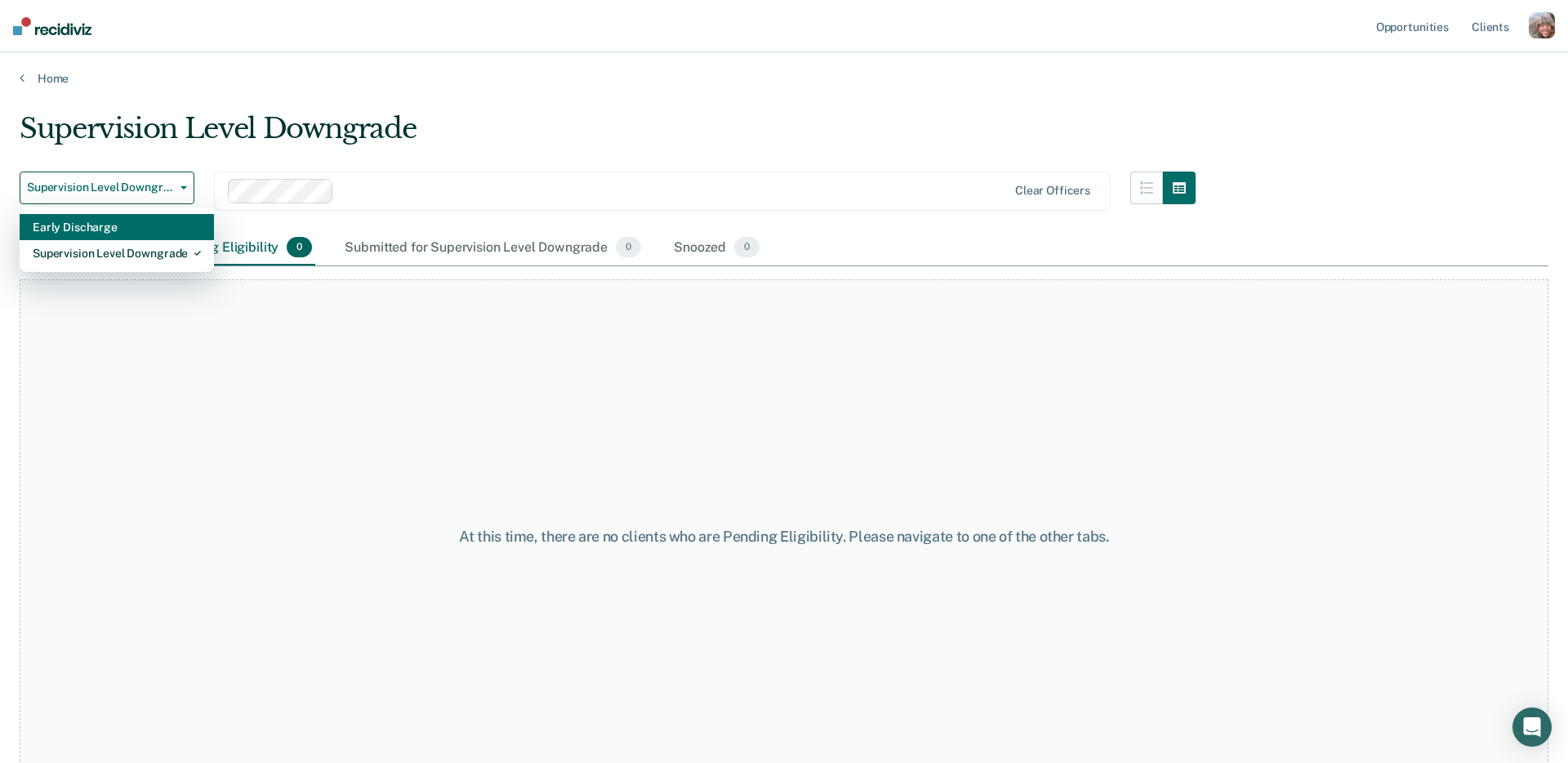
click at [119, 230] on div "Early Discharge" at bounding box center [117, 227] width 169 height 26
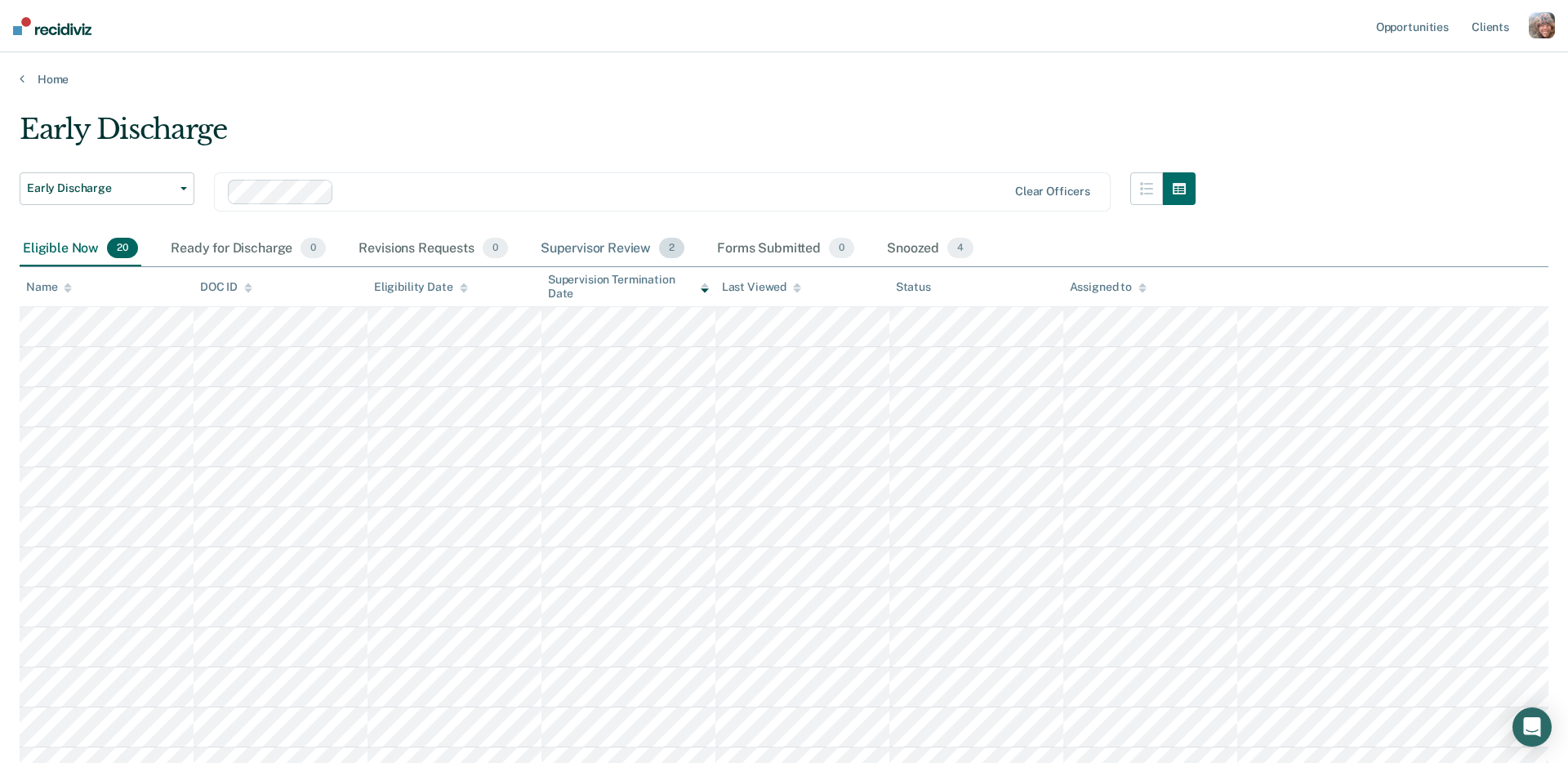
click at [562, 256] on div "Supervisor Review 2" at bounding box center [613, 249] width 151 height 36
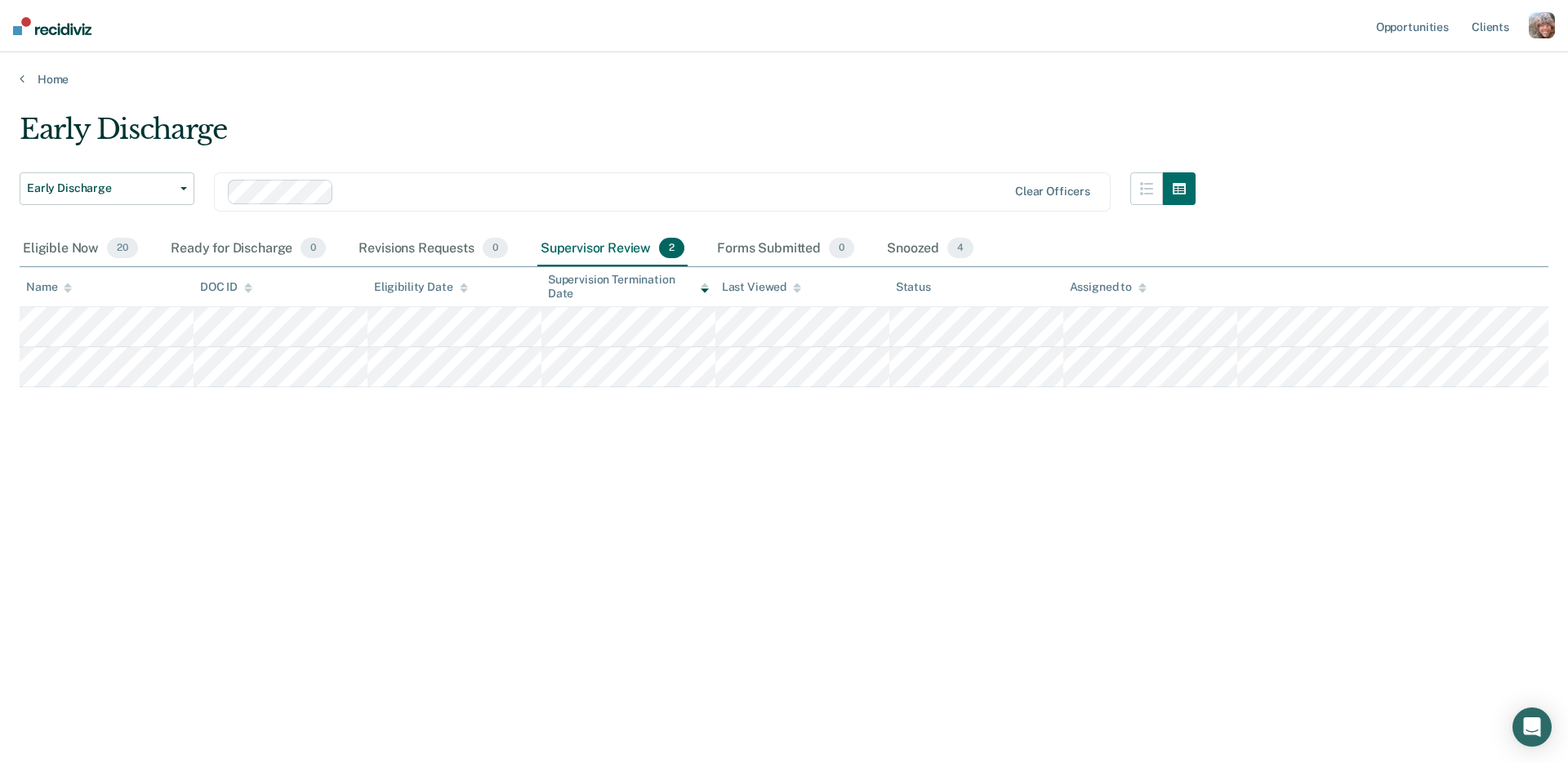
click at [565, 114] on div "Early Discharge" at bounding box center [607, 136] width 1176 height 46
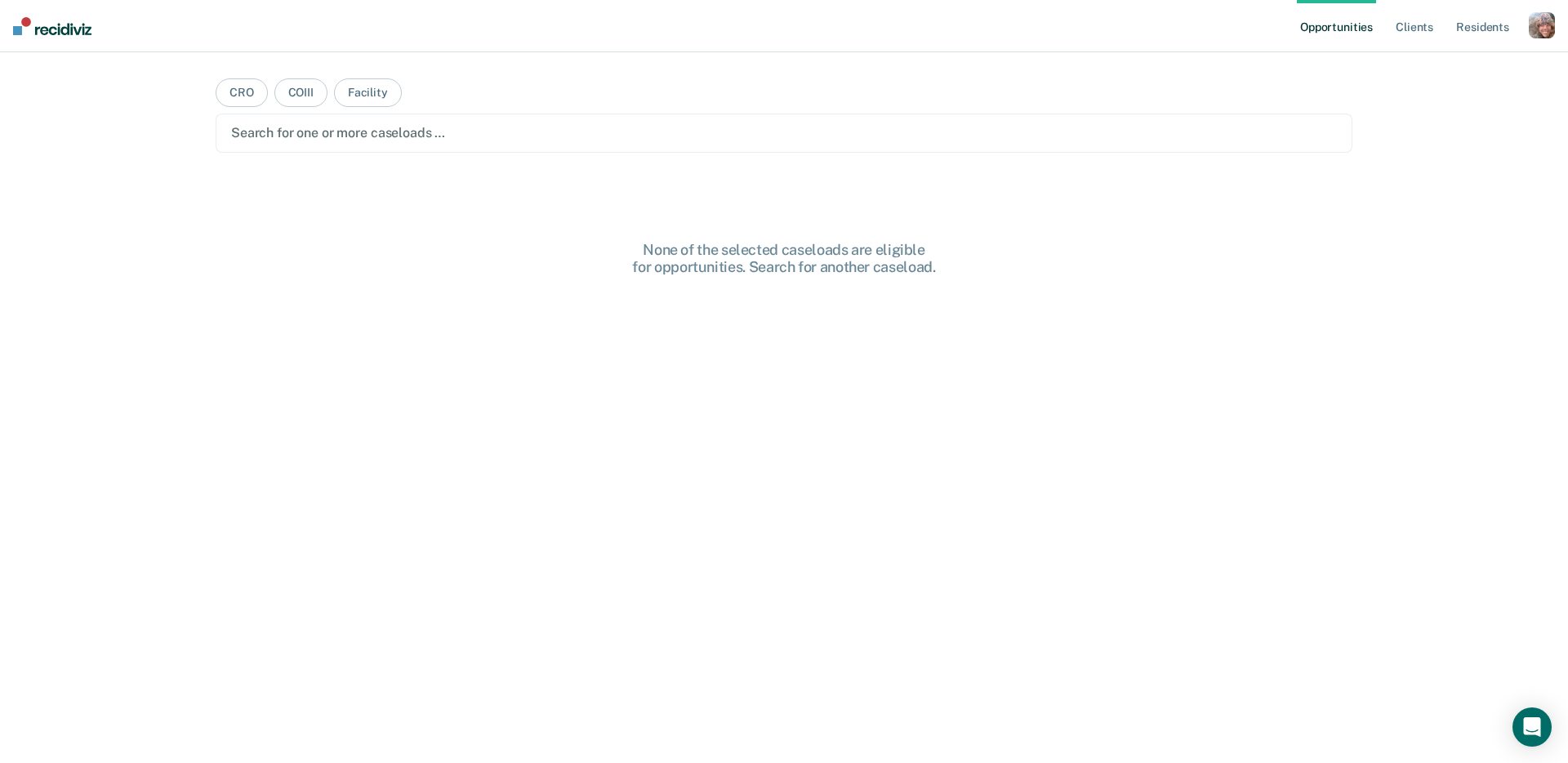
click at [1545, 30] on div "button" at bounding box center [1542, 25] width 26 height 26
click at [1440, 66] on link "Profile" at bounding box center [1477, 66] width 132 height 14
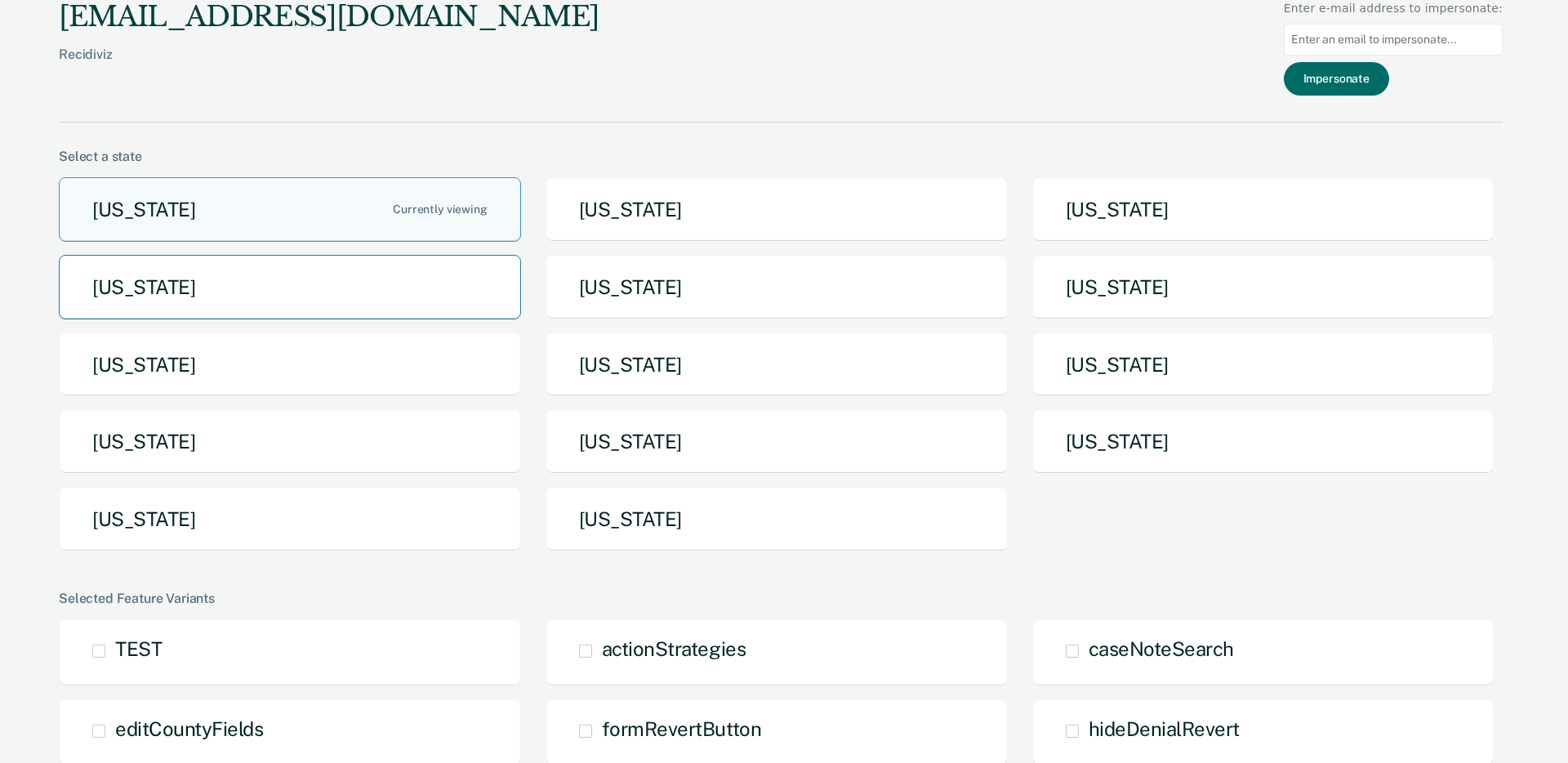
click at [423, 289] on button "[US_STATE]" at bounding box center [289, 287] width 462 height 65
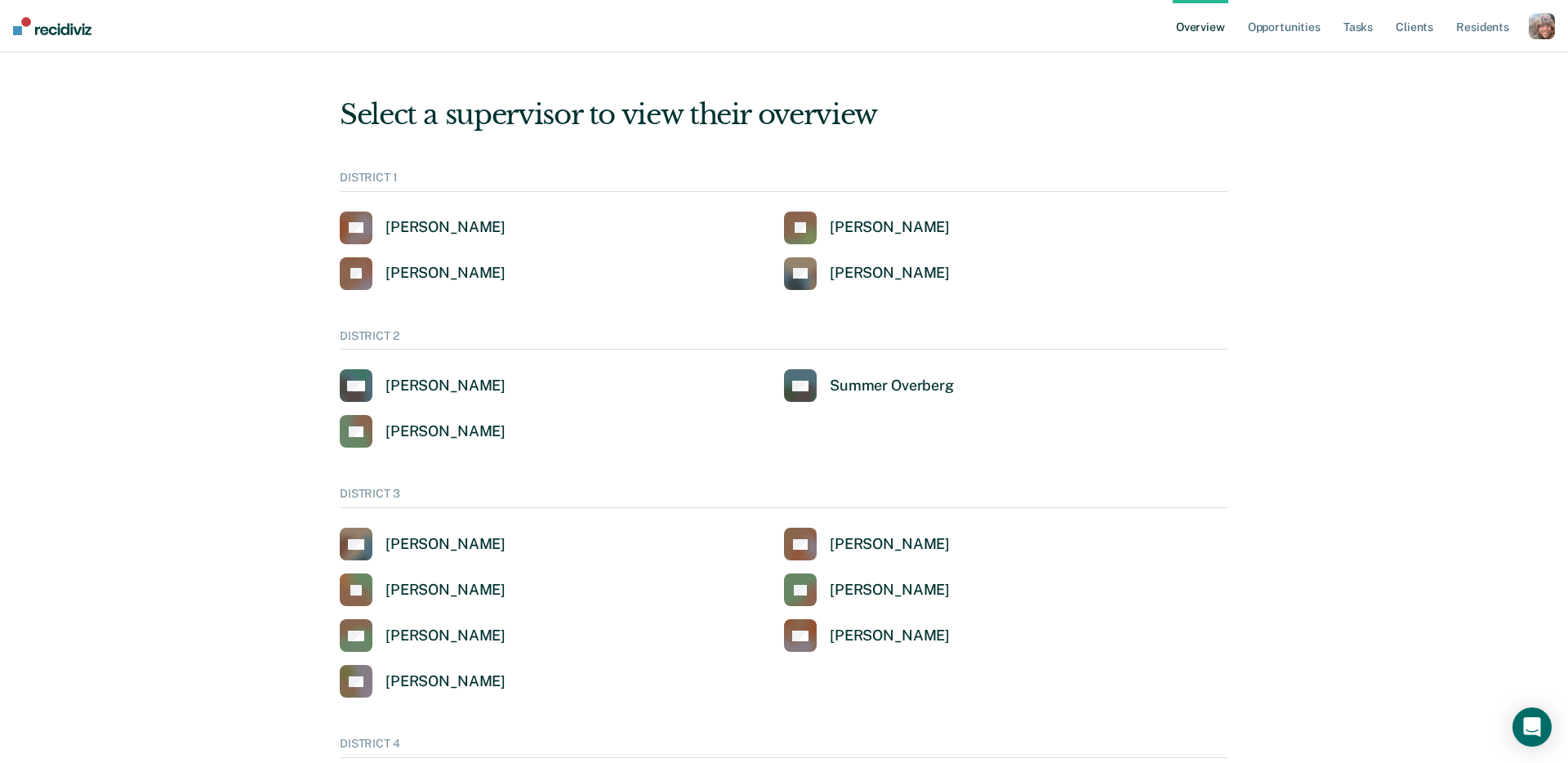
click at [1541, 33] on div "button" at bounding box center [1542, 26] width 26 height 26
click at [1539, 33] on div "button" at bounding box center [1542, 26] width 26 height 26
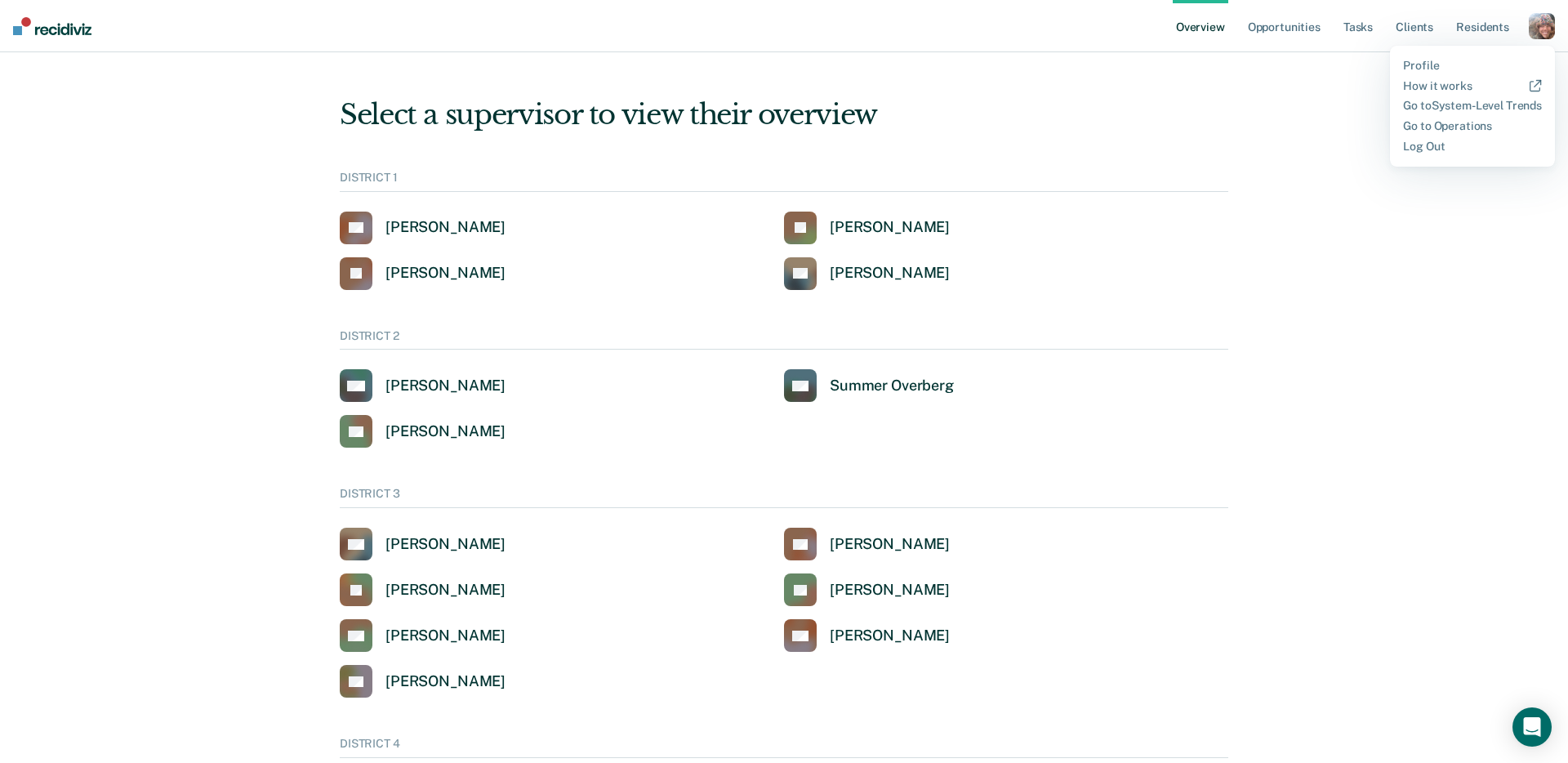
click at [1538, 34] on div "button" at bounding box center [1542, 26] width 26 height 26
drag, startPoint x: 1309, startPoint y: 116, endPoint x: 1364, endPoint y: 22, distance: 108.9
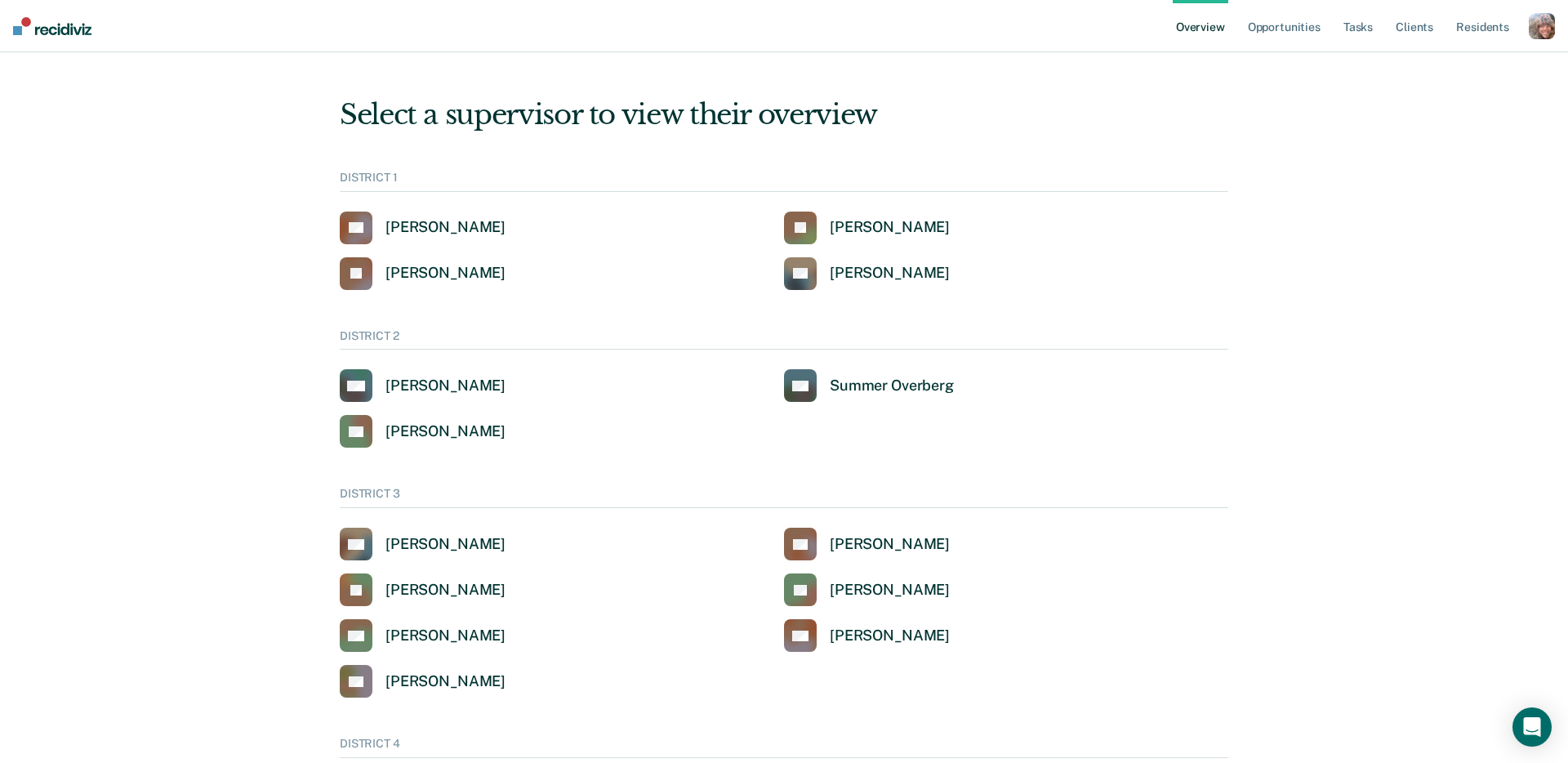
click at [1542, 30] on div "button" at bounding box center [1542, 26] width 26 height 26
click at [1430, 64] on link "Profile" at bounding box center [1472, 65] width 138 height 14
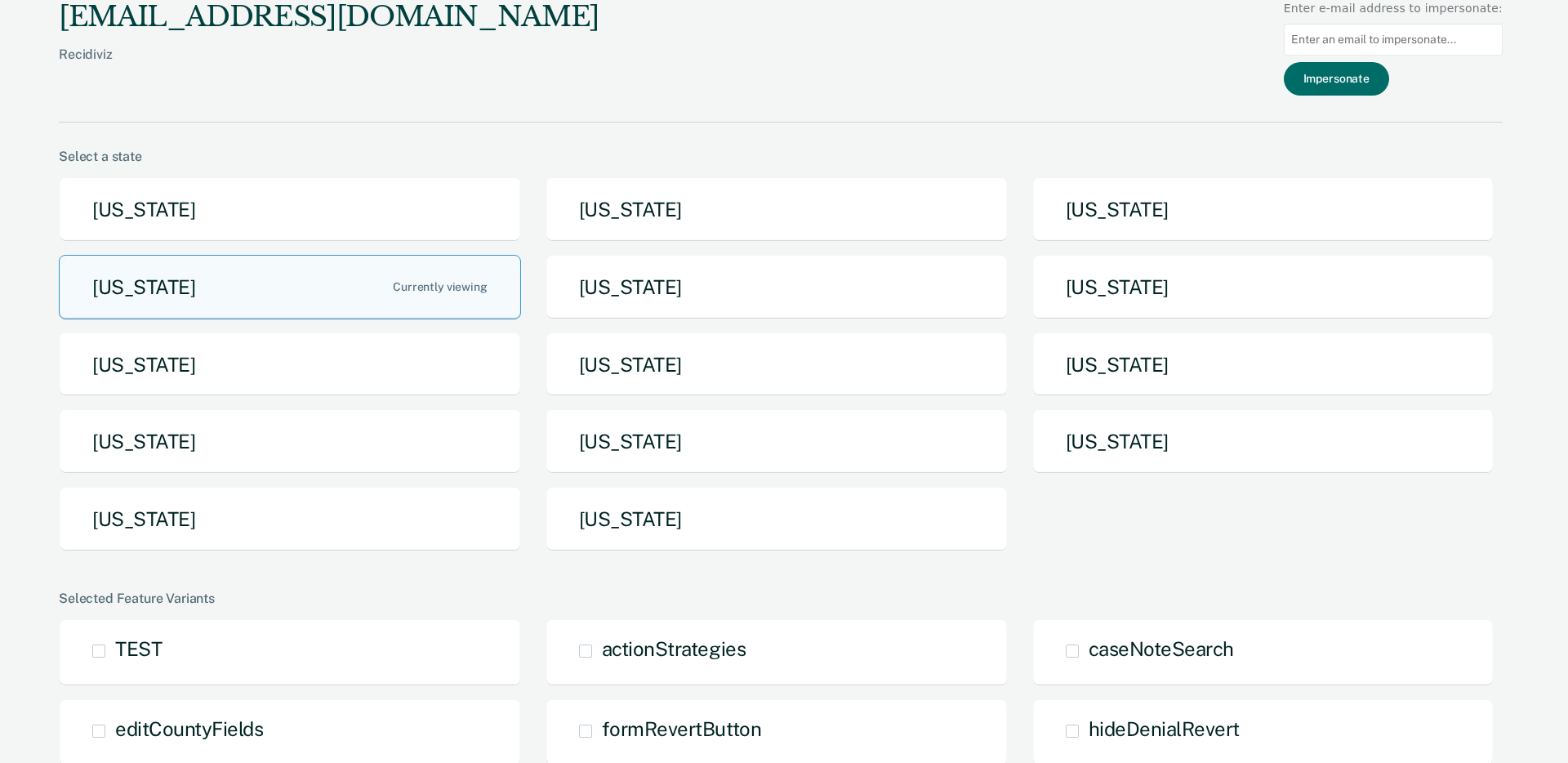
click at [1420, 38] on input at bounding box center [1393, 40] width 218 height 32
paste input "[EMAIL_ADDRESS][DOMAIN_NAME][US_STATE]"
type input "[EMAIL_ADDRESS][DOMAIN_NAME][US_STATE]"
click at [1372, 83] on button "Impersonate" at bounding box center [1336, 79] width 105 height 34
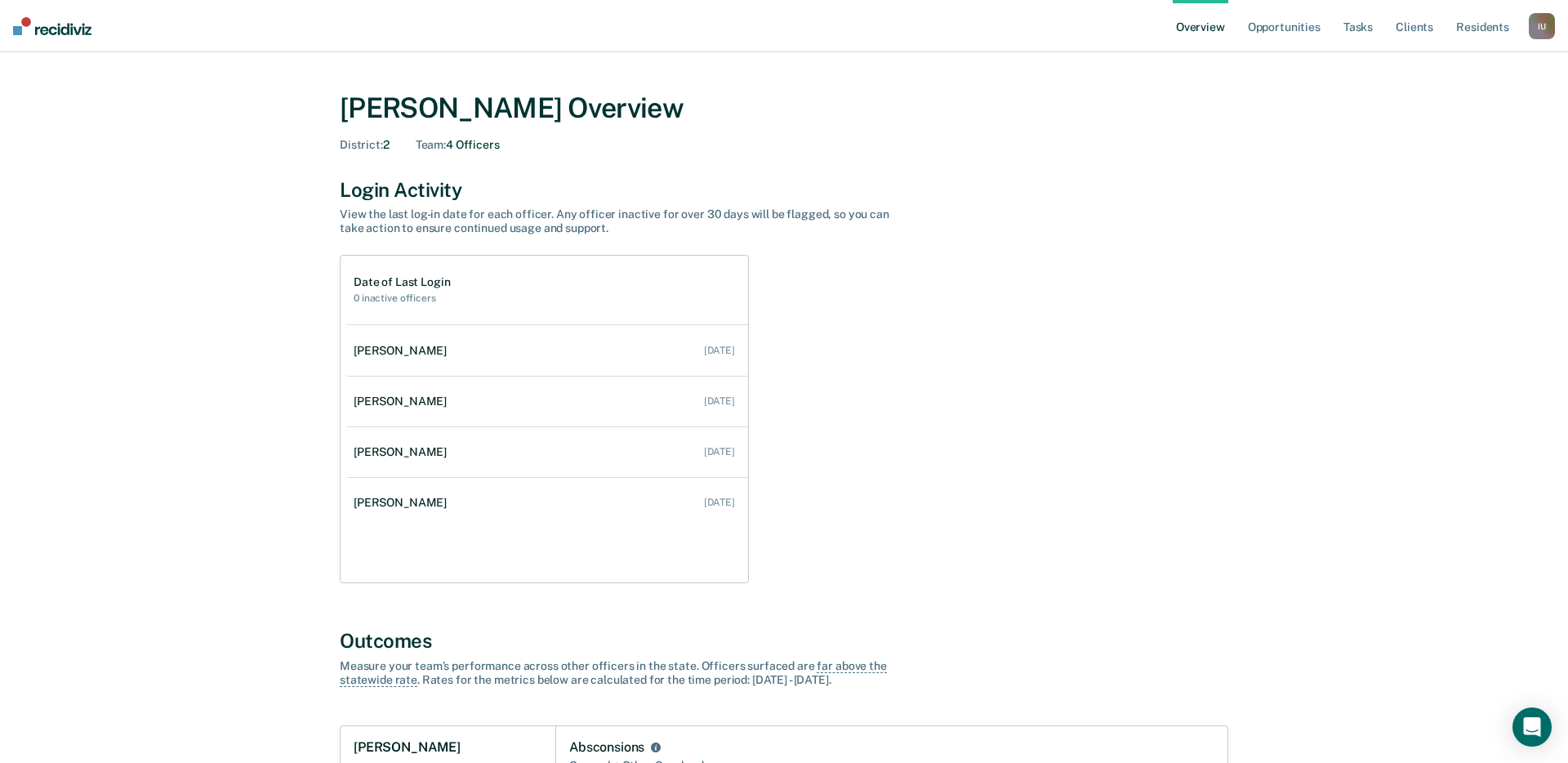
click at [1543, 24] on div "I U" at bounding box center [1542, 26] width 26 height 26
click at [1475, 106] on link "Go to PSI Supervisor Dashboard" at bounding box center [1458, 106] width 167 height 14
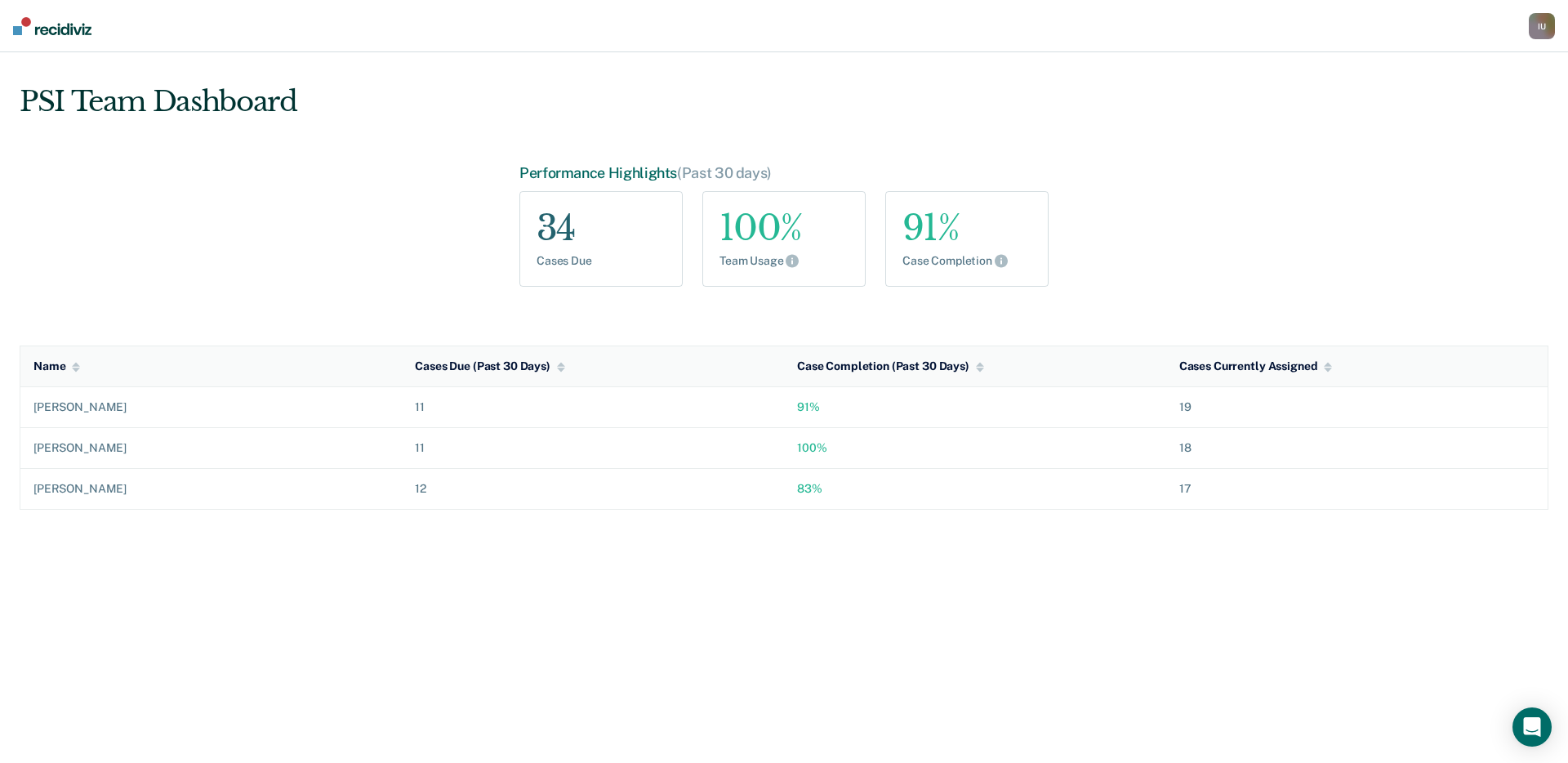
click at [1545, 28] on div "I U" at bounding box center [1542, 26] width 26 height 26
click at [1447, 122] on link "Go to PSI Case Dashboard" at bounding box center [1458, 126] width 167 height 14
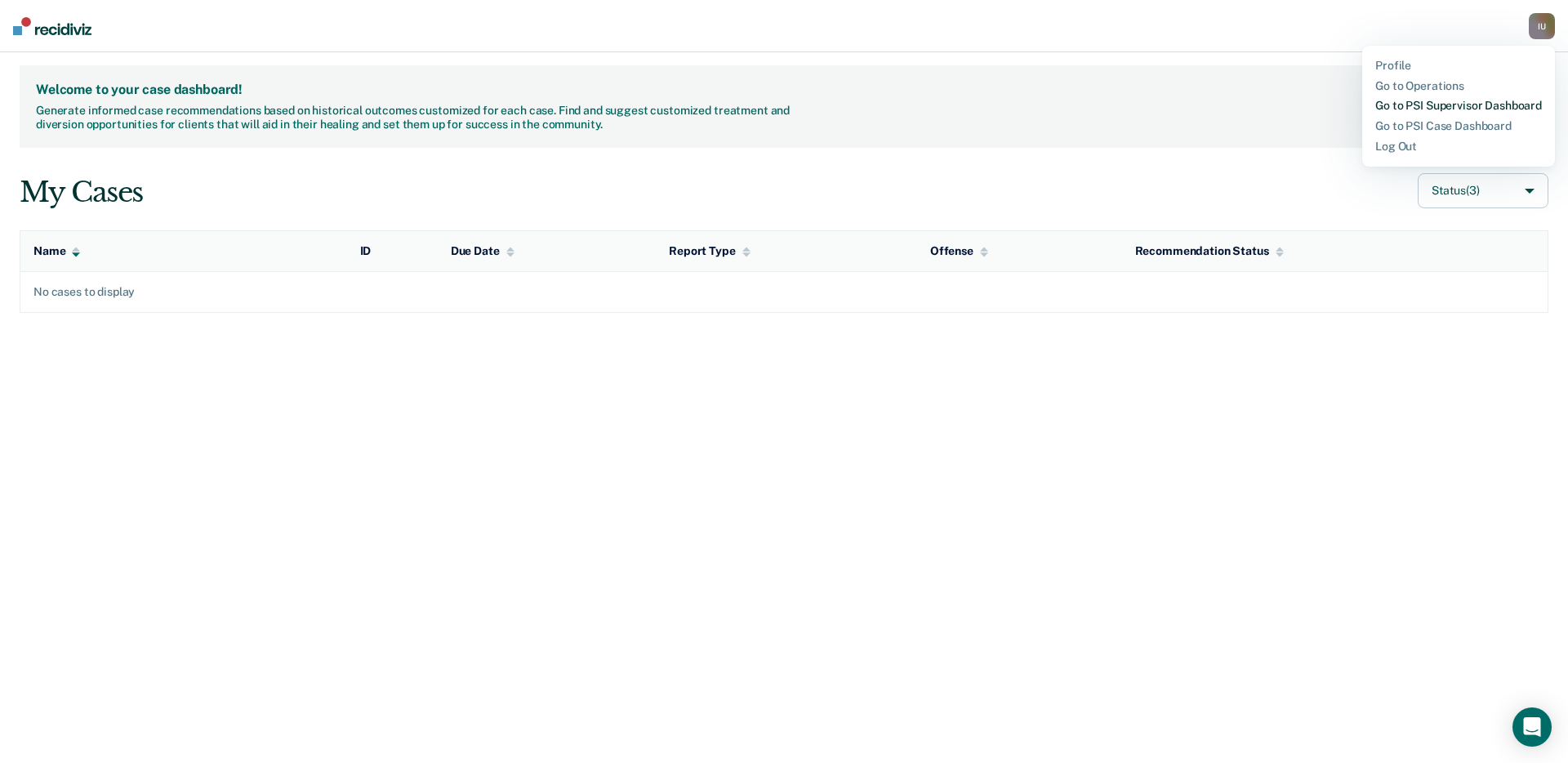
click at [1469, 105] on link "Go to PSI Supervisor Dashboard" at bounding box center [1458, 106] width 167 height 14
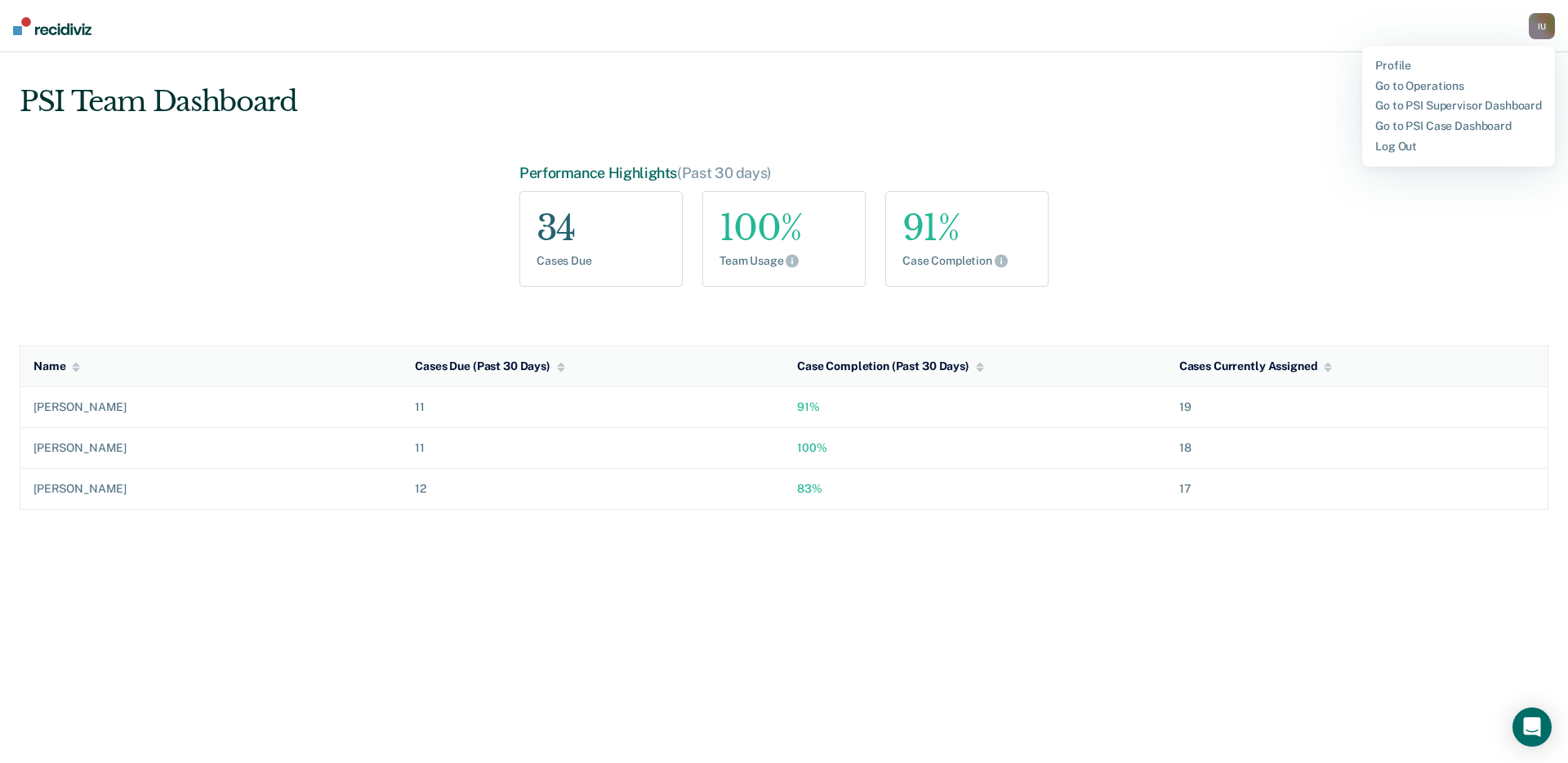
click at [1541, 27] on div "I U" at bounding box center [1542, 26] width 26 height 26
click at [1400, 63] on link "Profile" at bounding box center [1458, 65] width 167 height 14
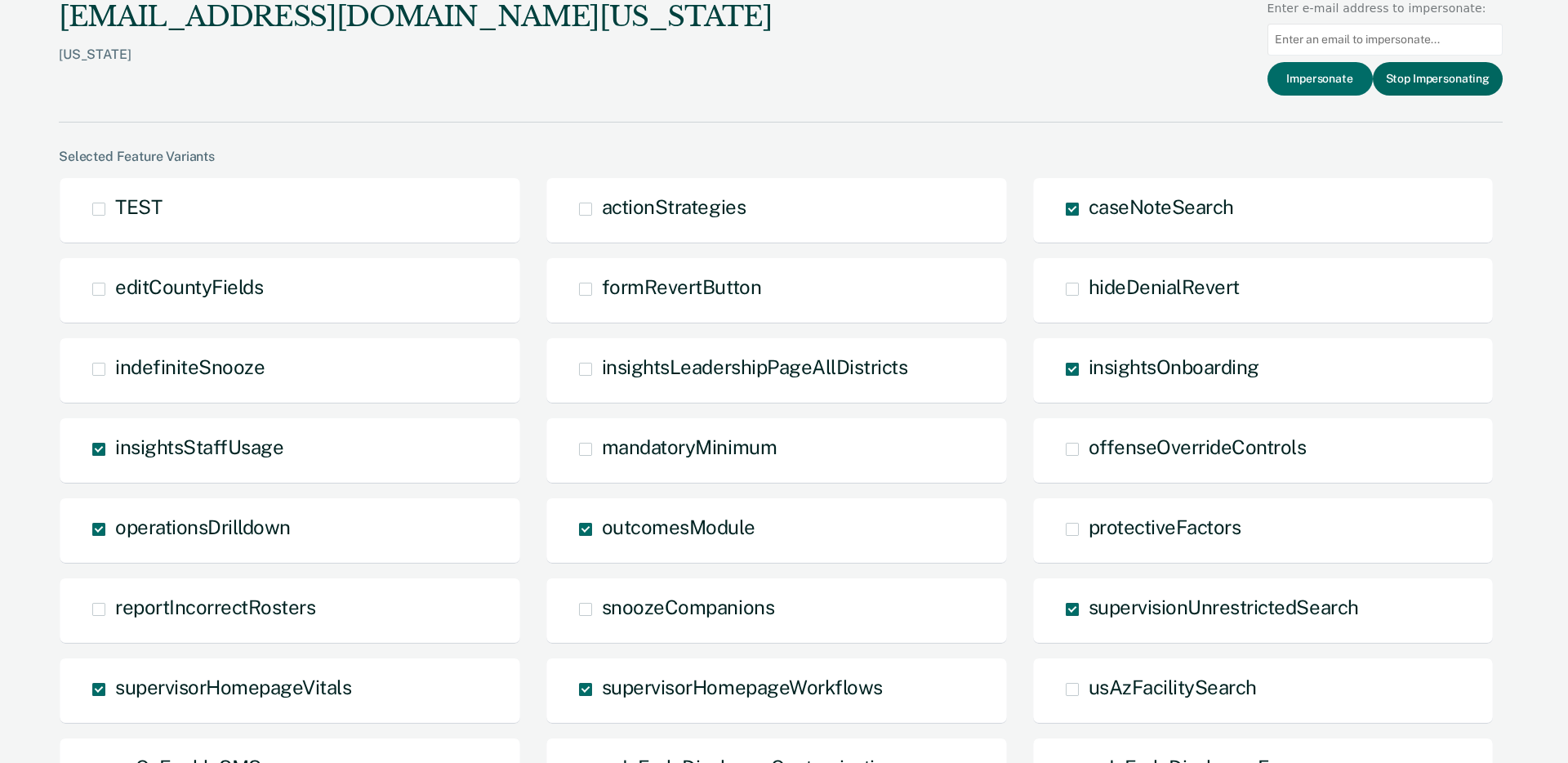
click at [1430, 84] on button "Stop Impersonating" at bounding box center [1438, 79] width 130 height 34
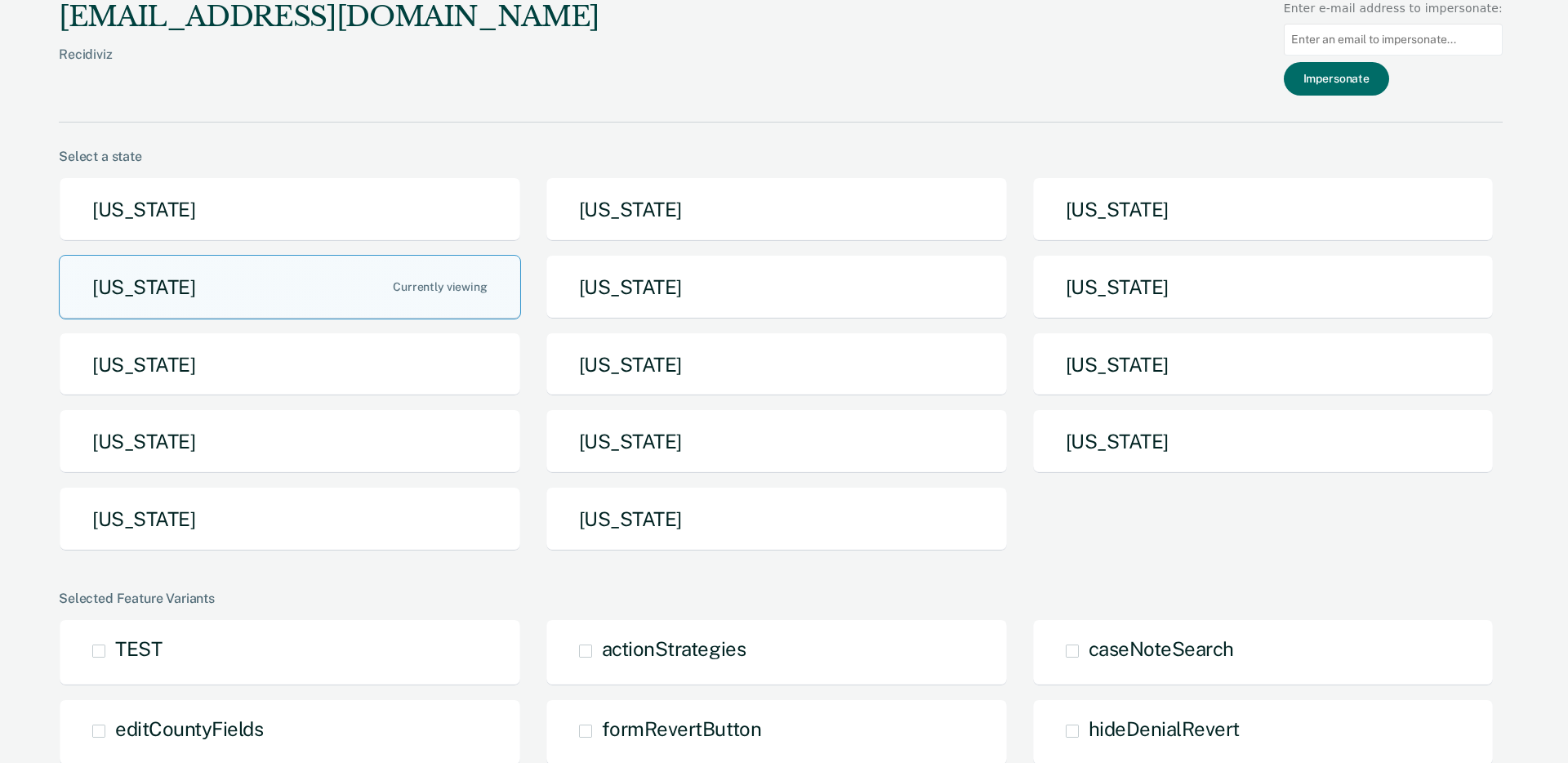
click at [1368, 44] on input at bounding box center [1393, 40] width 218 height 32
paste input "[EMAIL_ADDRESS][DOMAIN_NAME][US_STATE]"
type input "[EMAIL_ADDRESS][DOMAIN_NAME][US_STATE]"
click at [1368, 83] on button "Impersonate" at bounding box center [1336, 79] width 105 height 34
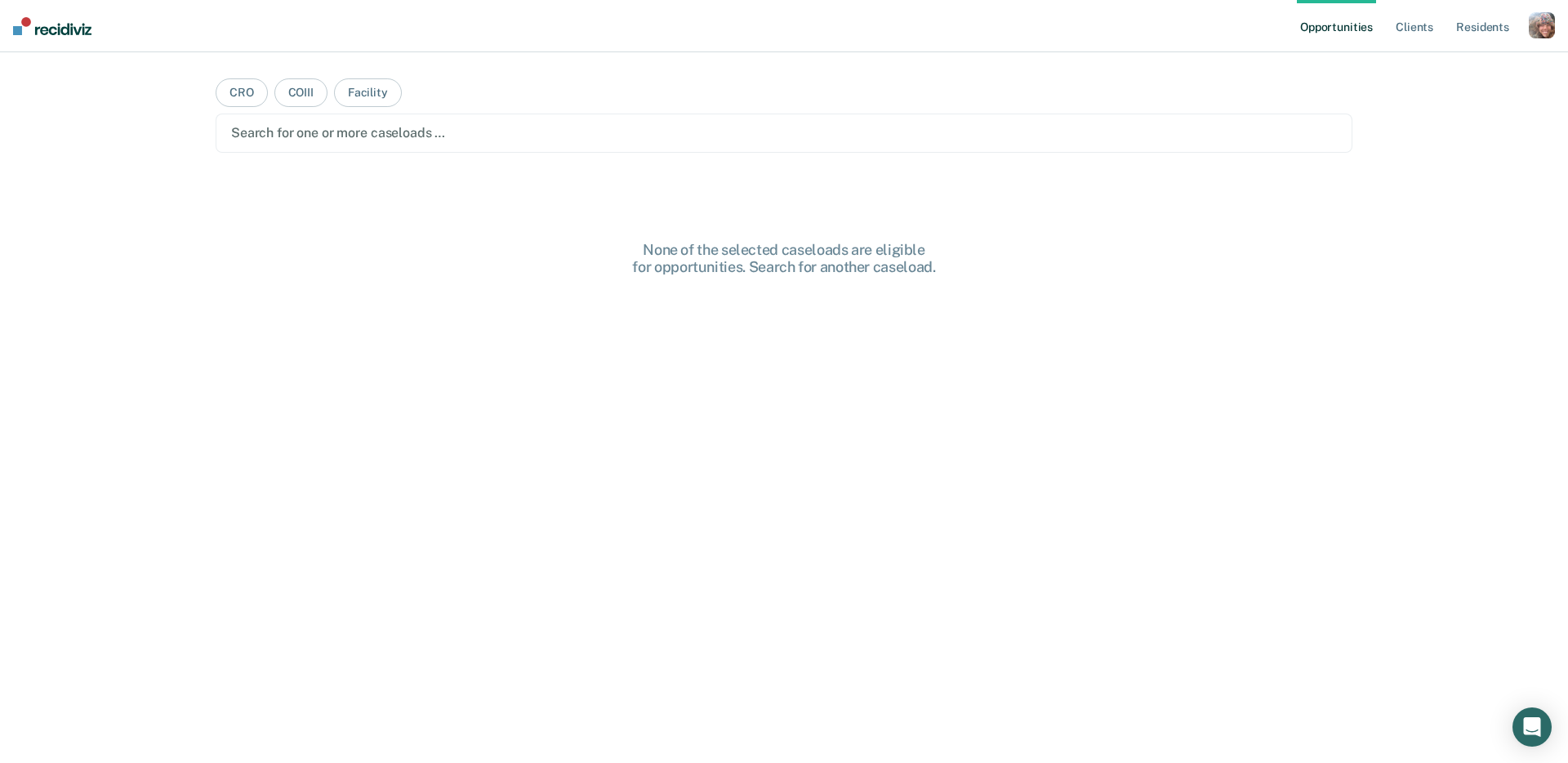
click at [1540, 28] on div "button" at bounding box center [1542, 25] width 26 height 26
click at [1440, 64] on link "Profile" at bounding box center [1477, 66] width 132 height 14
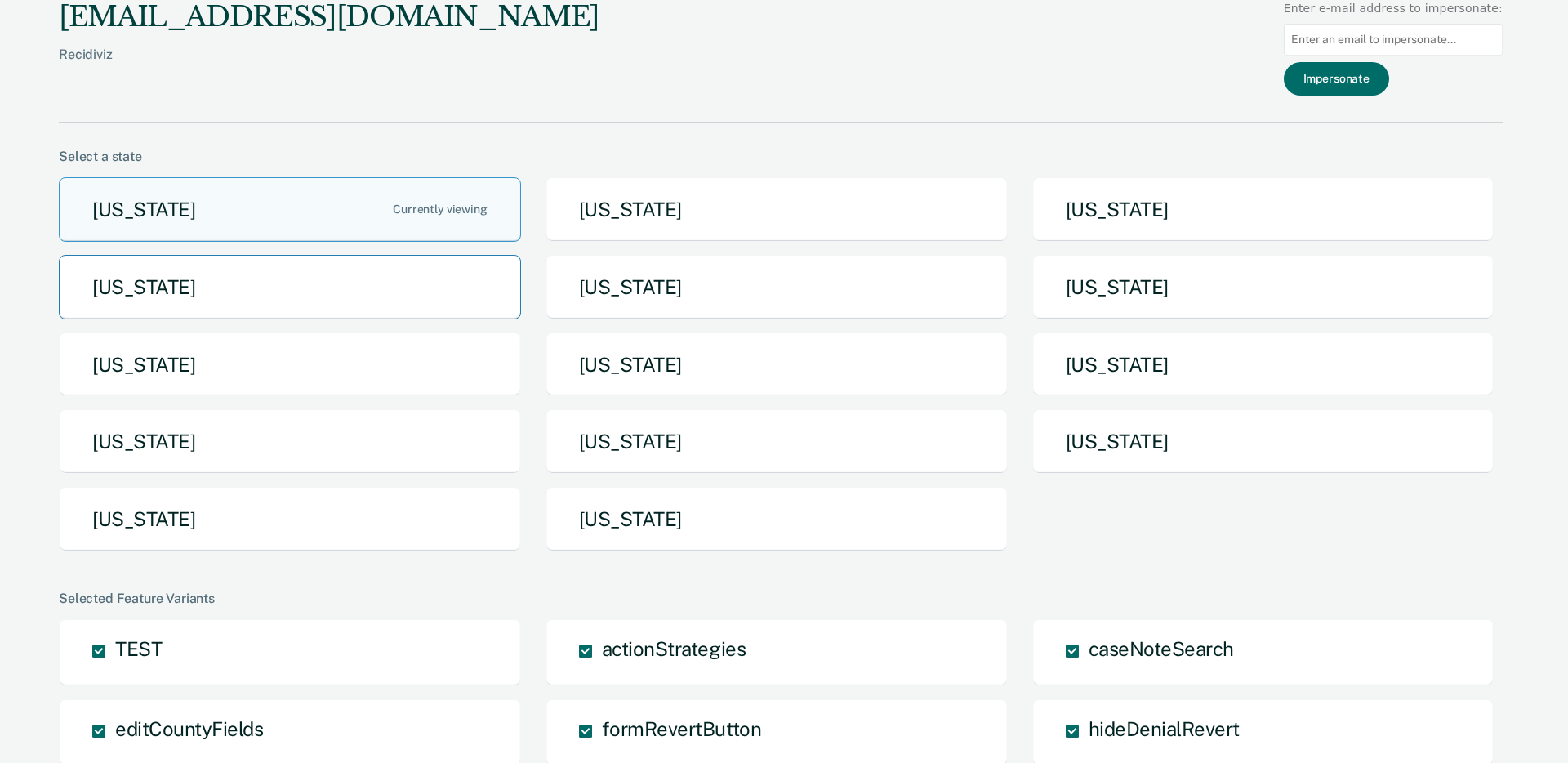
click at [365, 289] on button "[US_STATE]" at bounding box center [289, 287] width 462 height 65
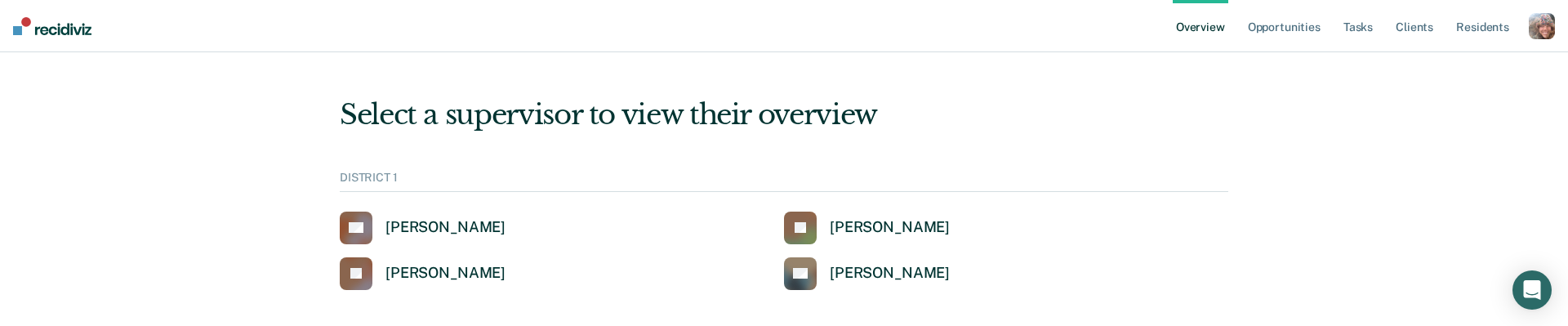
click at [1540, 25] on div "button" at bounding box center [1542, 26] width 26 height 26
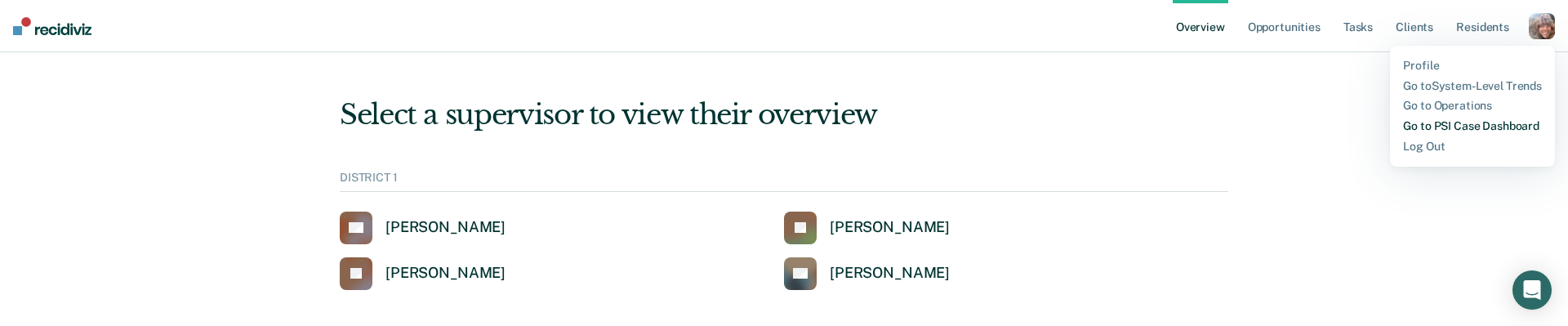
click at [1498, 122] on link "Go to PSI Case Dashboard" at bounding box center [1472, 126] width 138 height 14
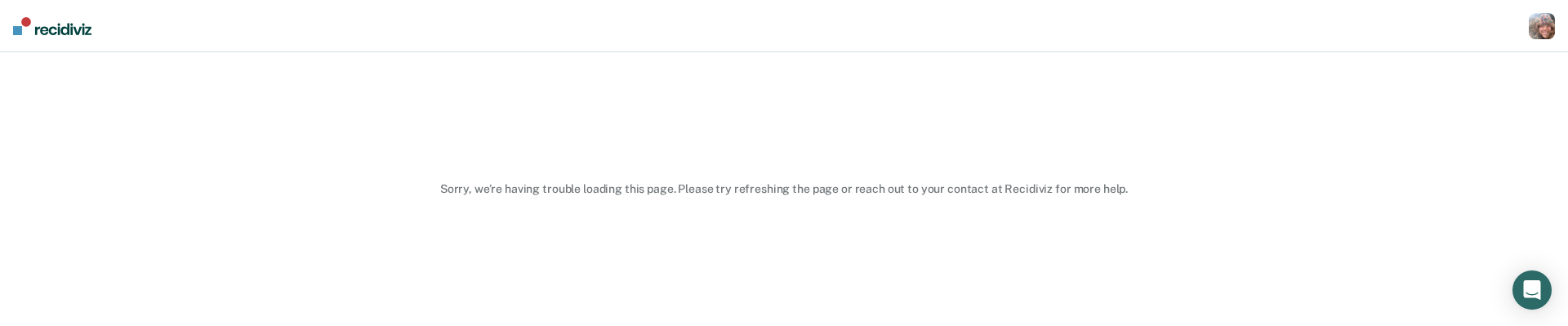
click at [1238, 117] on div "Sorry, we’re having trouble loading this page. Please try refreshing the page o…" at bounding box center [784, 188] width 1568 height 274
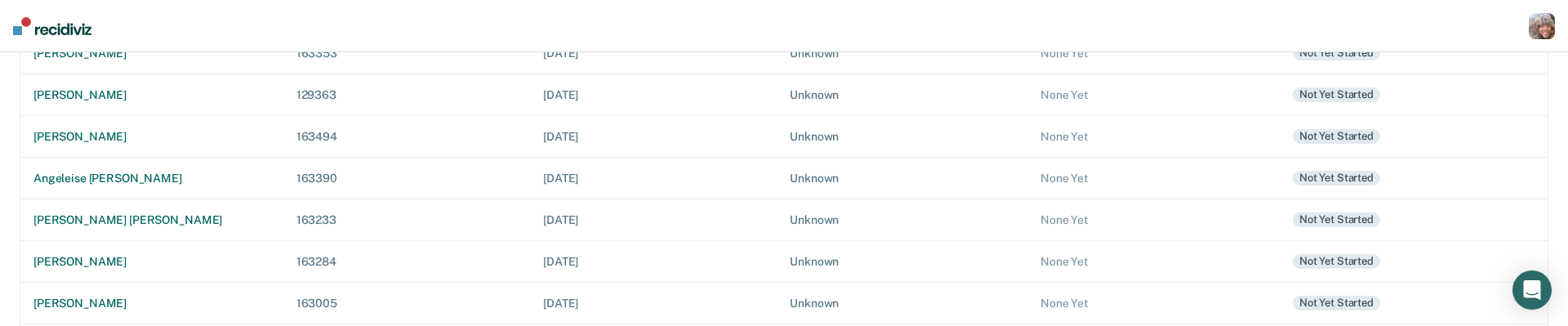
scroll to position [620, 0]
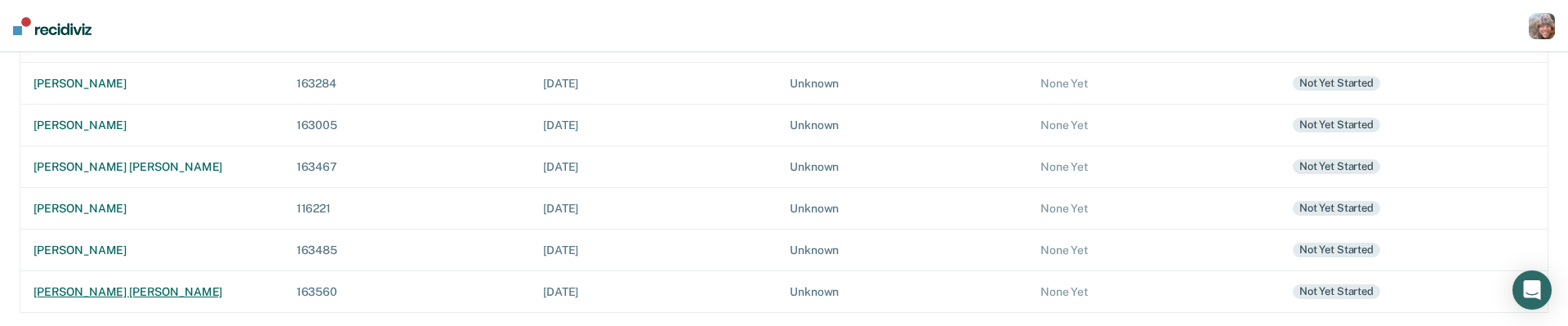
click at [107, 290] on div "tanner james wray" at bounding box center [152, 292] width 236 height 14
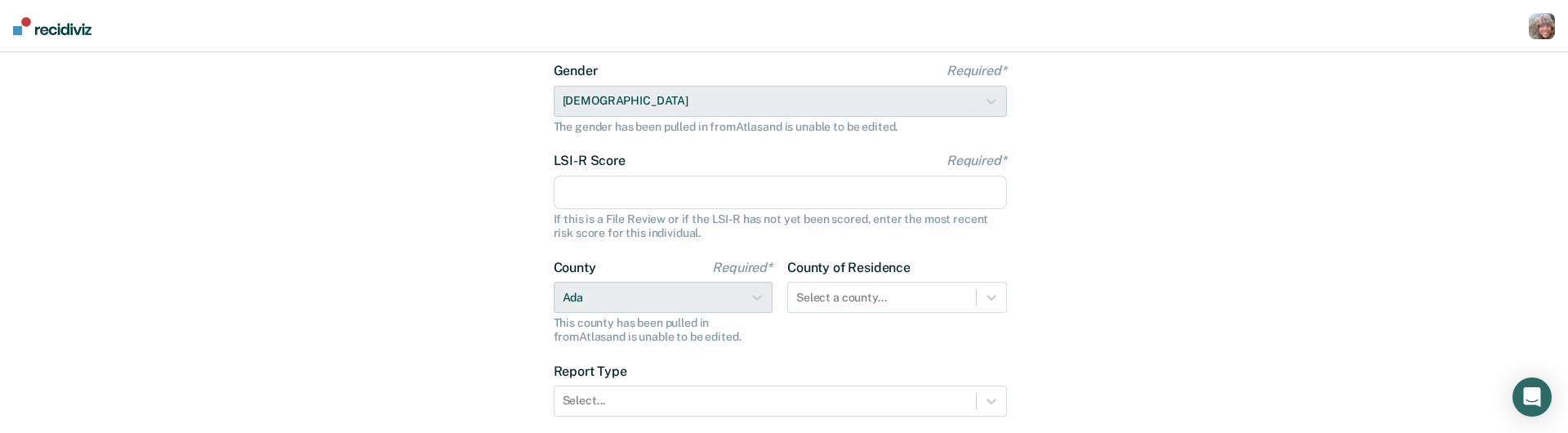
scroll to position [355, 0]
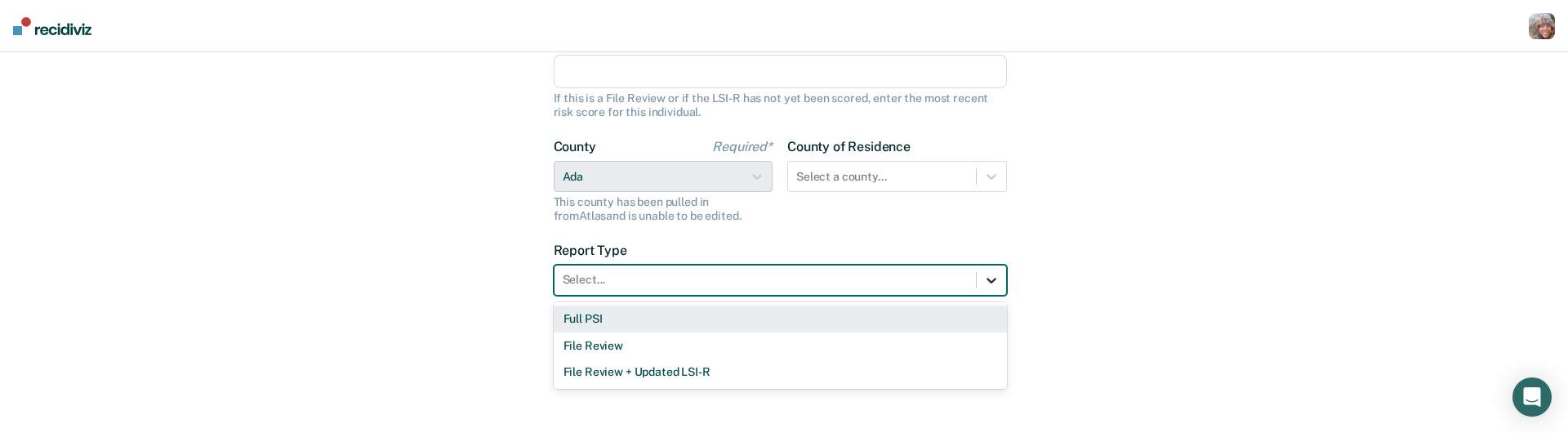
click at [988, 280] on icon at bounding box center [992, 281] width 9 height 6
click at [1099, 287] on div "Let's get some details about Tanner's case to enhance the historical insights O…" at bounding box center [784, 64] width 1568 height 735
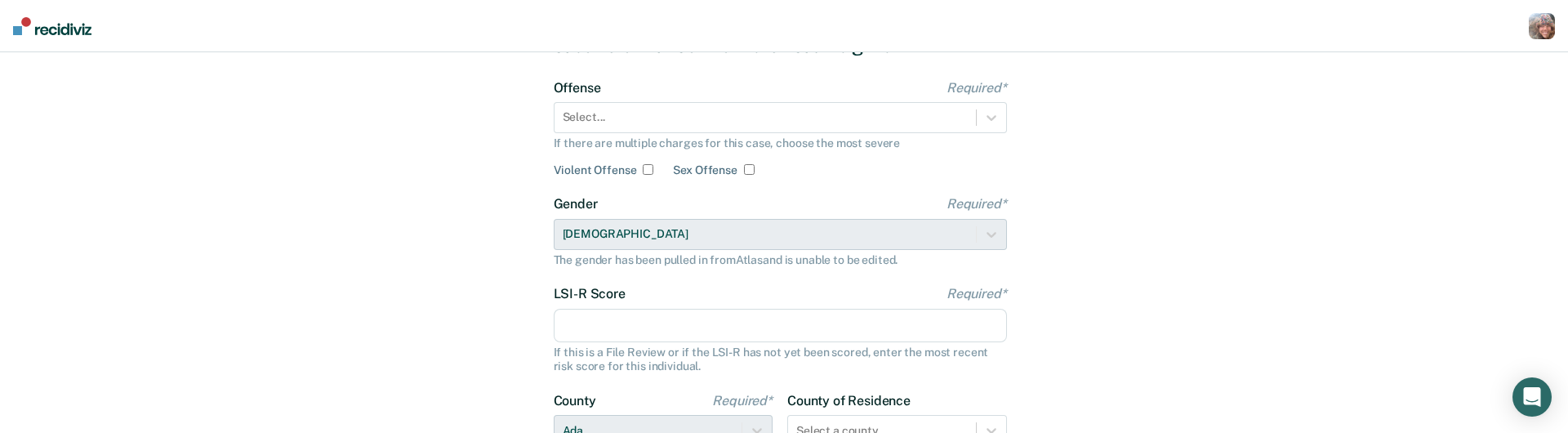
scroll to position [0, 0]
